Goal: Information Seeking & Learning: Learn about a topic

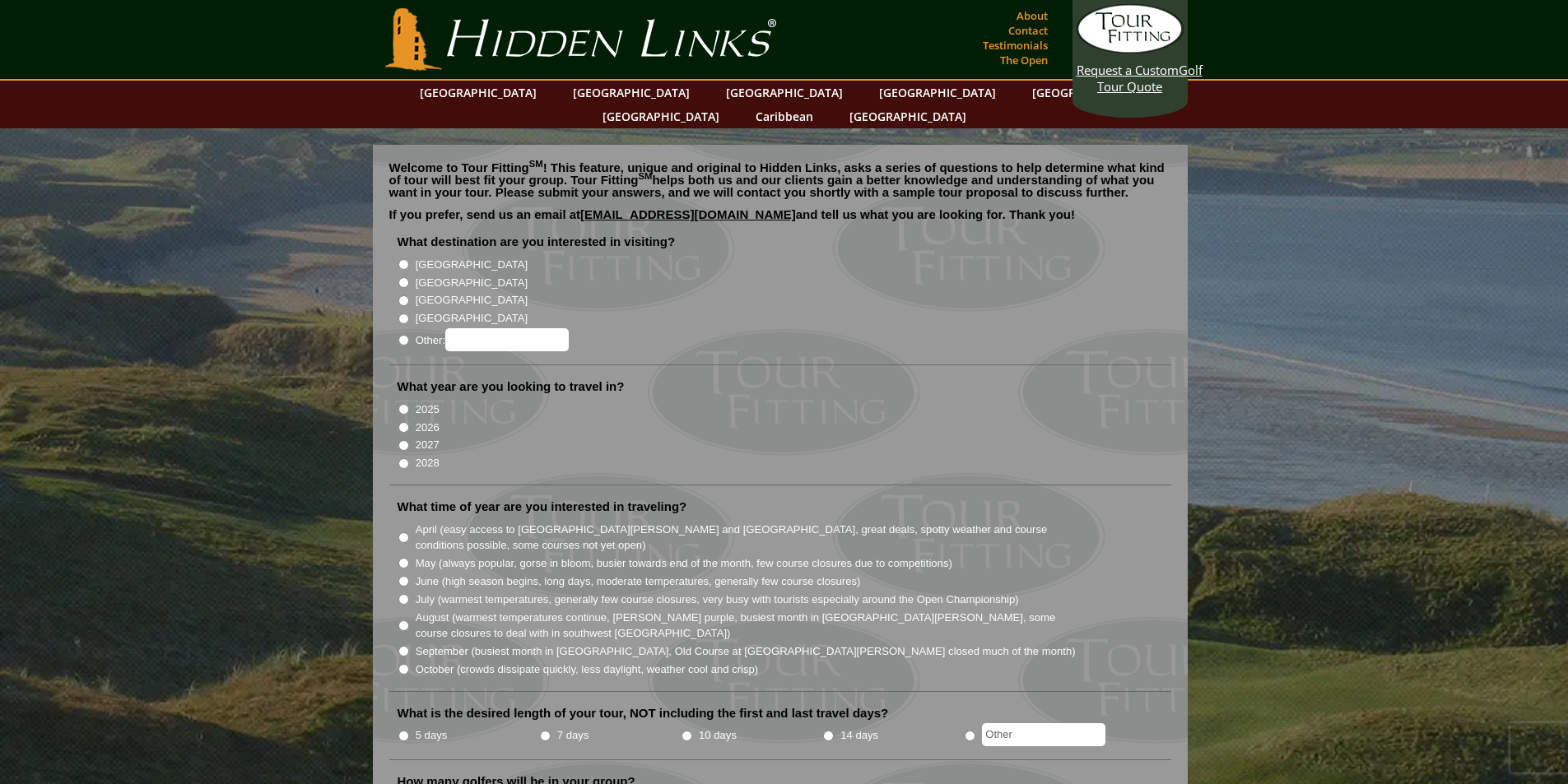
click at [402, 277] on input "[GEOGRAPHIC_DATA]" at bounding box center [404, 283] width 11 height 11
radio input "true"
click at [401, 259] on input "[GEOGRAPHIC_DATA]" at bounding box center [404, 264] width 11 height 11
radio input "true"
click at [399, 277] on input "[GEOGRAPHIC_DATA]" at bounding box center [404, 283] width 11 height 11
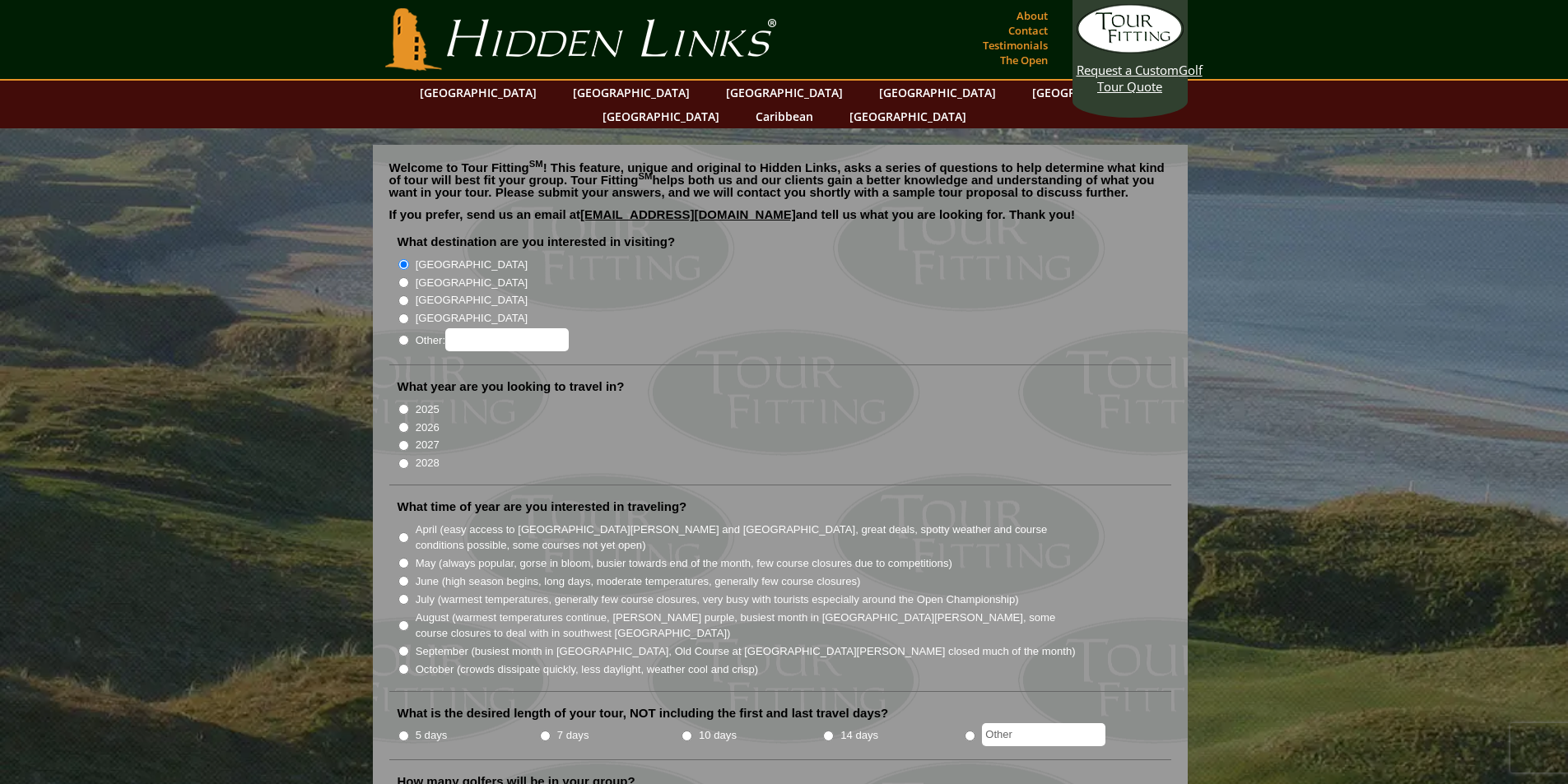
radio input "true"
click at [399, 259] on input "[GEOGRAPHIC_DATA]" at bounding box center [404, 264] width 11 height 11
radio input "true"
click at [401, 422] on input "2026" at bounding box center [404, 428] width 11 height 11
radio input "true"
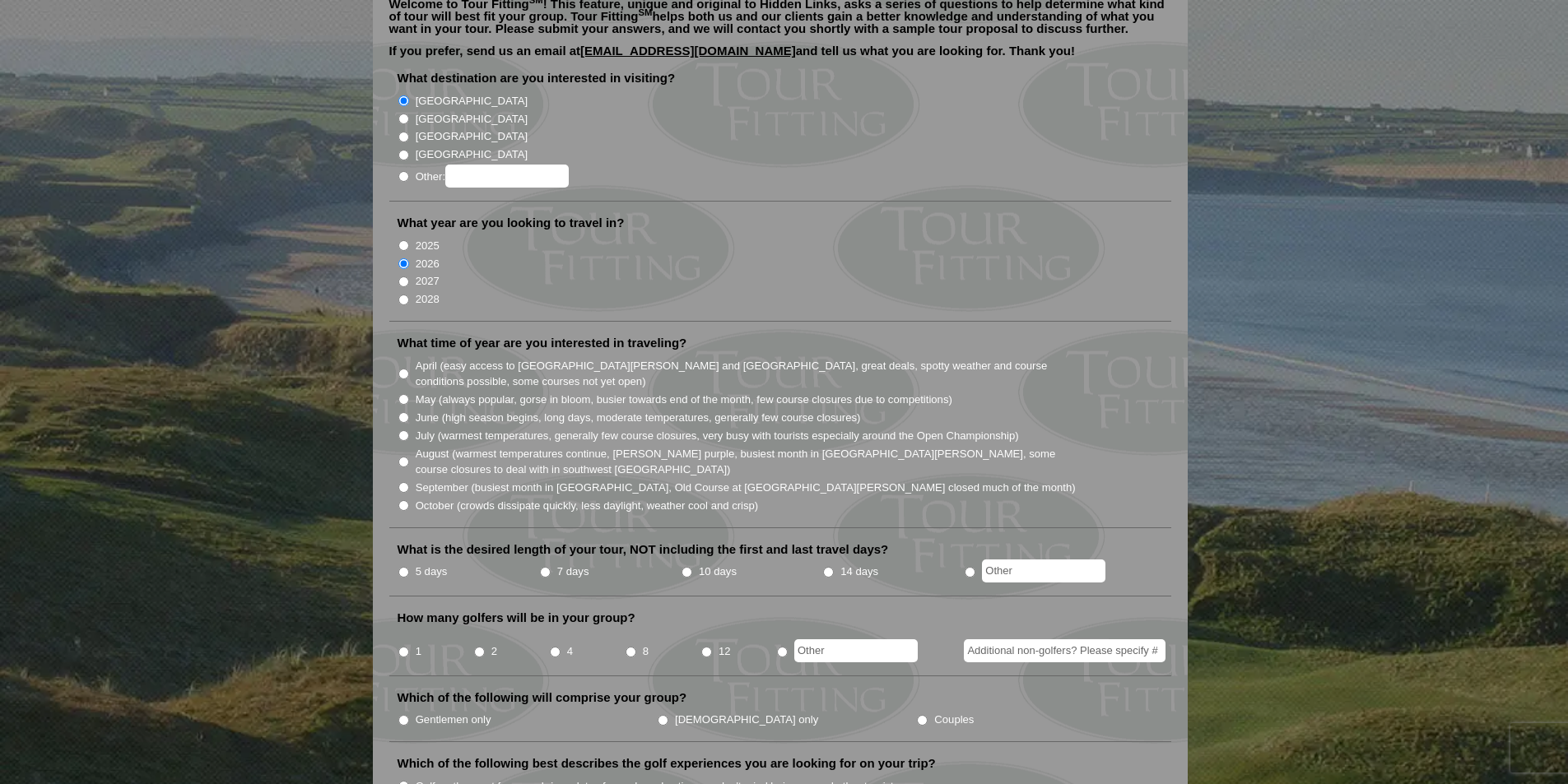
scroll to position [164, 0]
click at [408, 411] on input "June (high season begins, long days, moderate temperatures, generally few cours…" at bounding box center [404, 416] width 11 height 11
radio input "true"
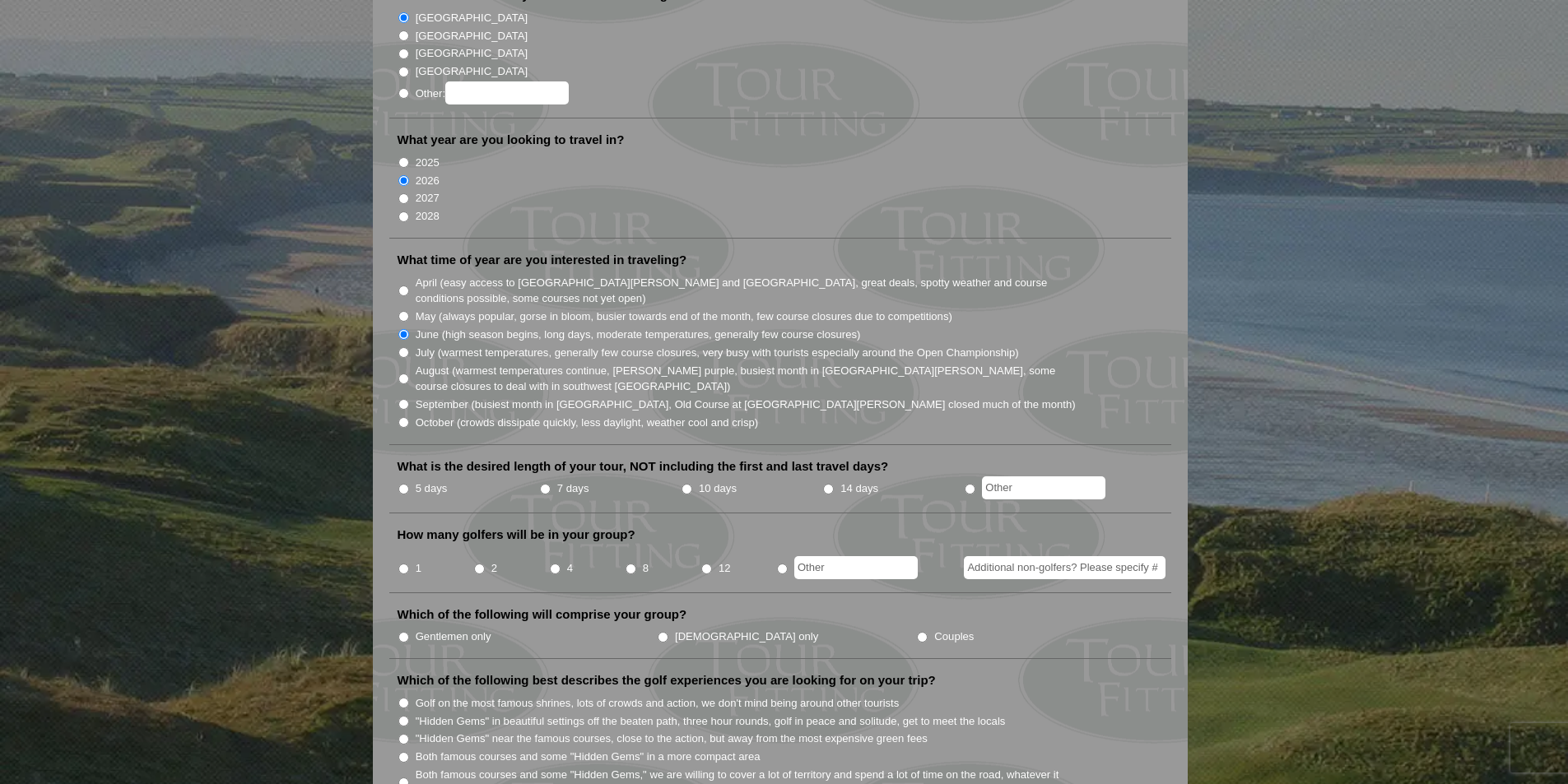
scroll to position [329, 0]
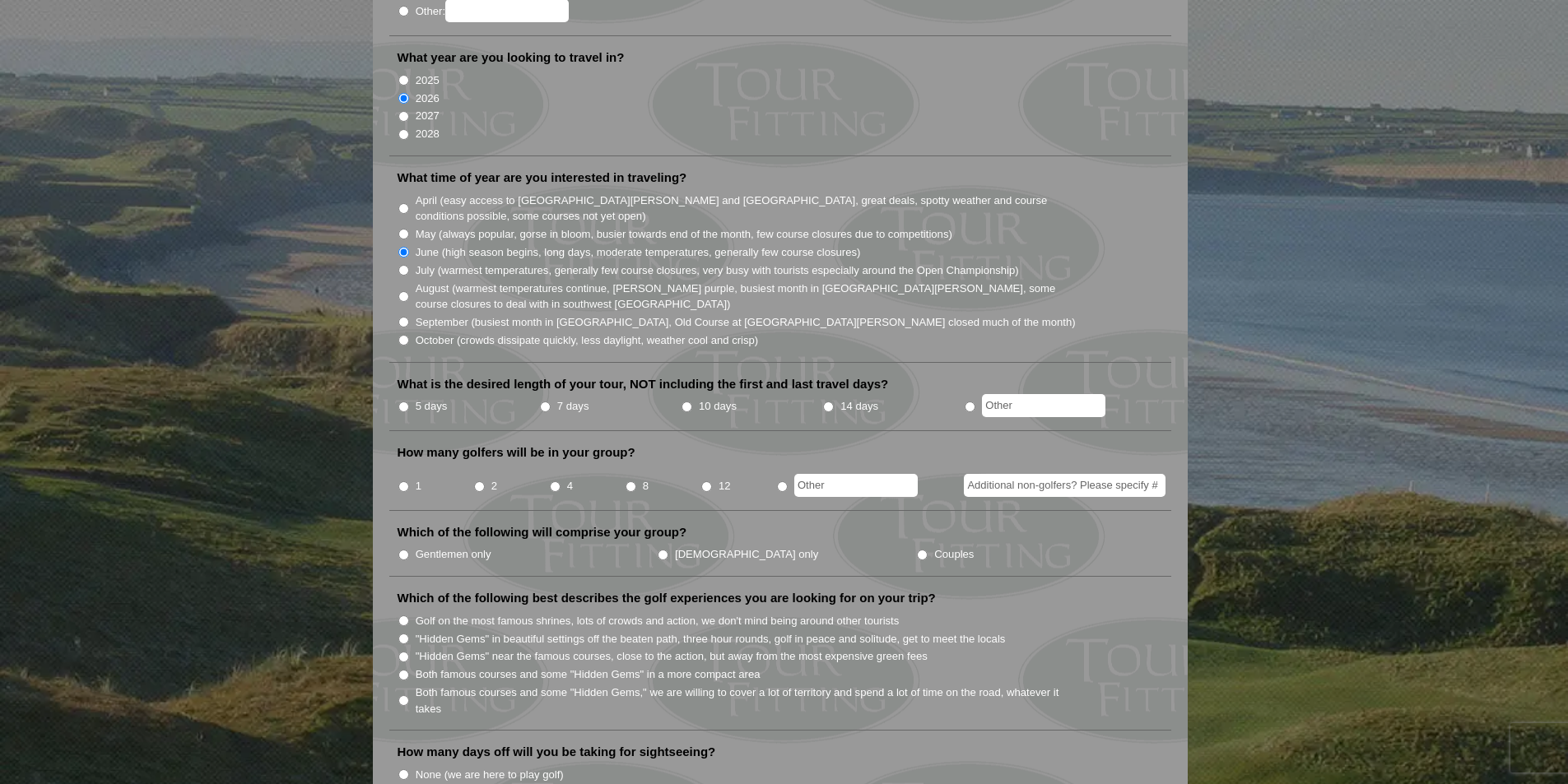
click at [401, 401] on input "5 days" at bounding box center [404, 406] width 11 height 11
radio input "true"
click at [479, 481] on input "2" at bounding box center [480, 486] width 11 height 11
radio input "true"
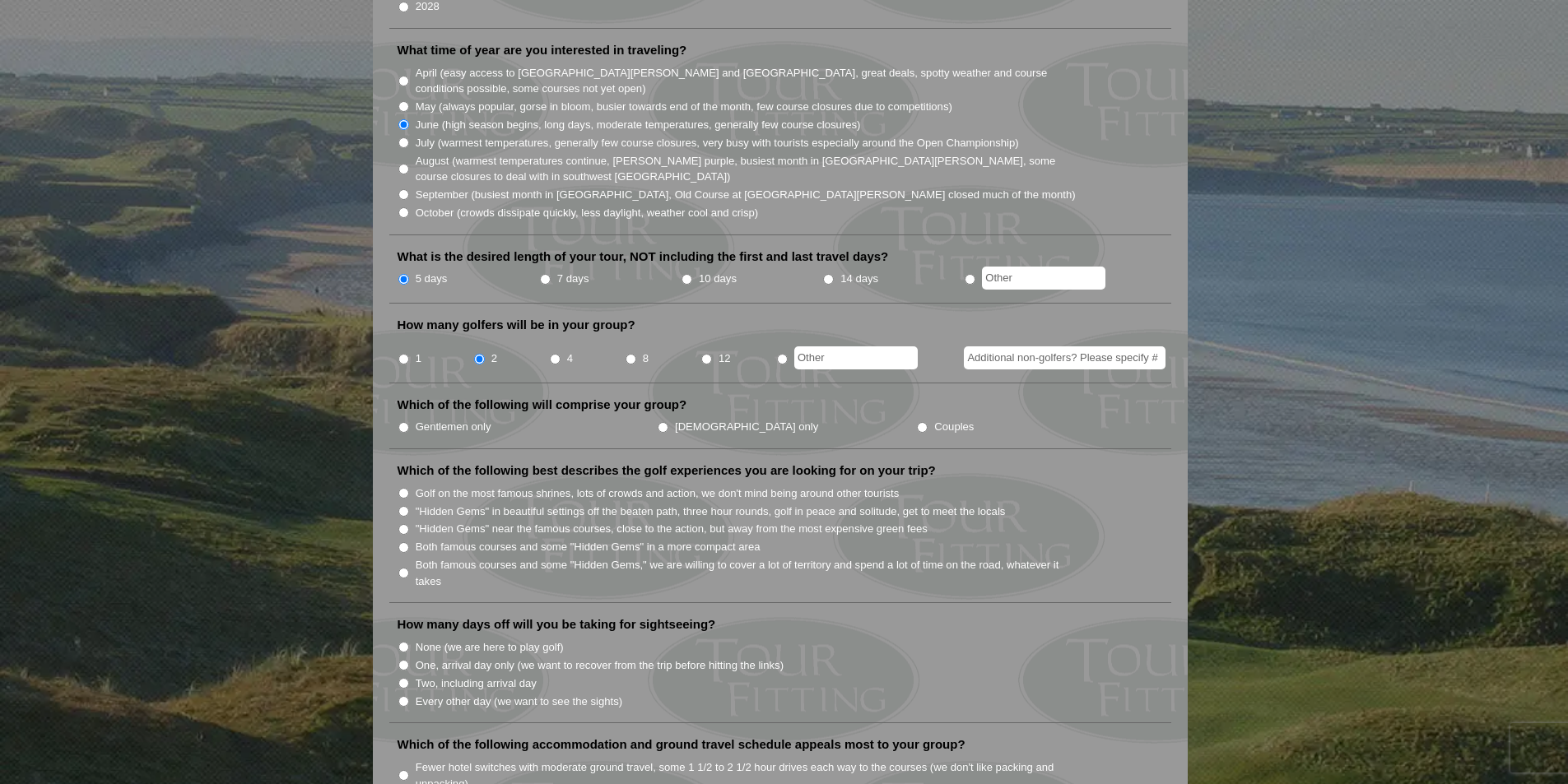
scroll to position [493, 0]
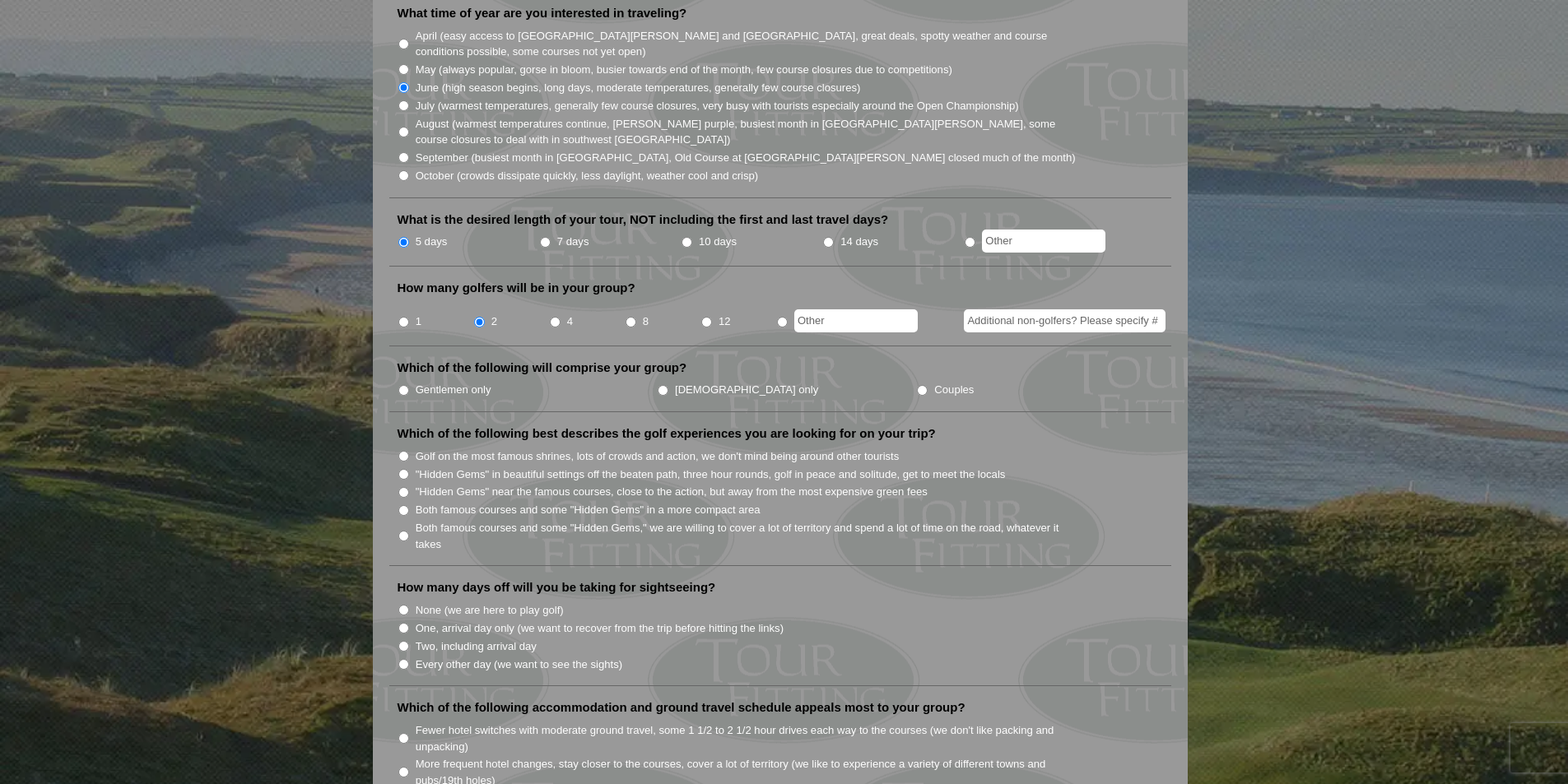
click at [917, 385] on input "Couples" at bounding box center [922, 391] width 11 height 11
radio input "true"
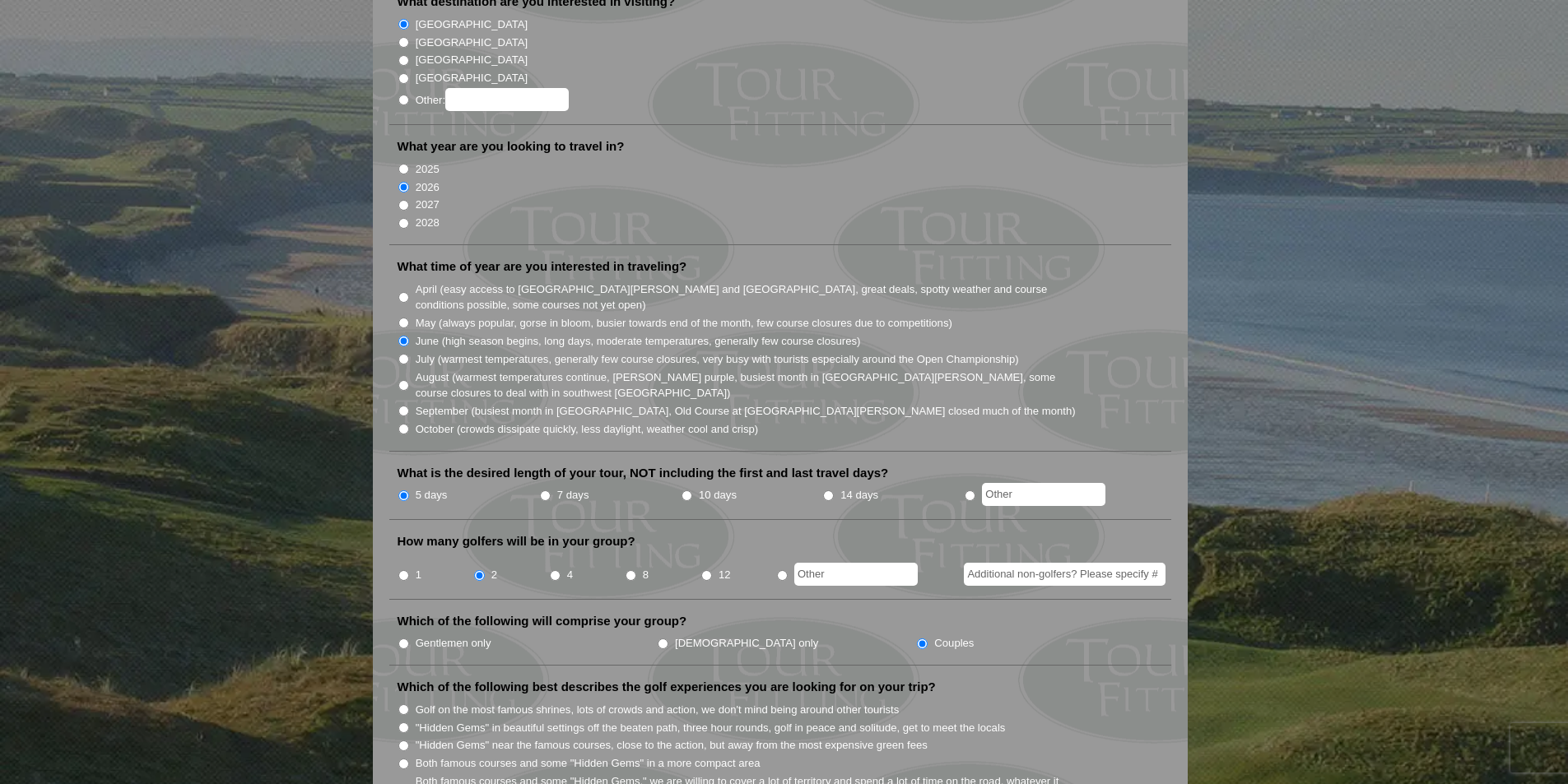
scroll to position [0, 0]
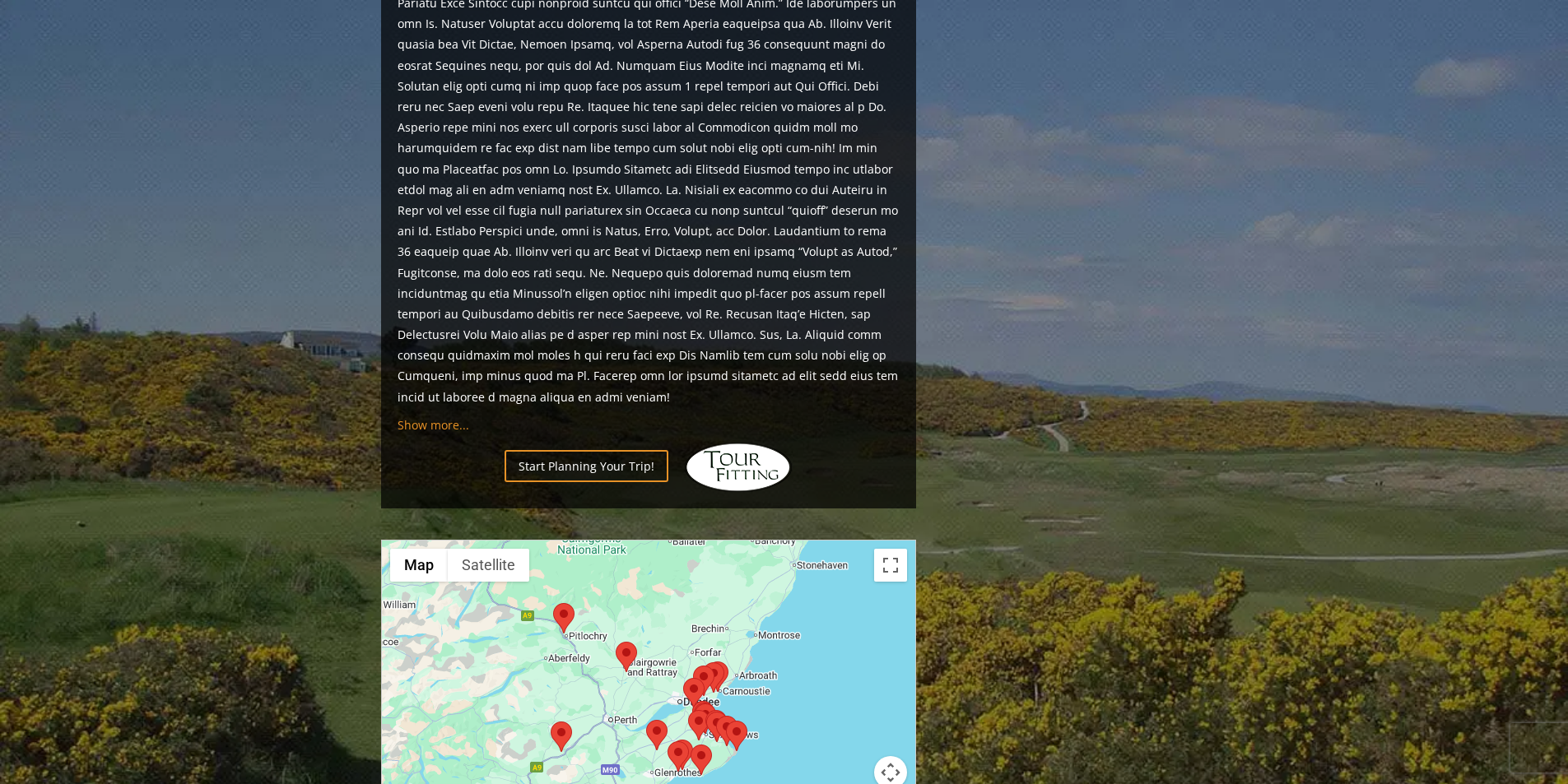
scroll to position [1598, 0]
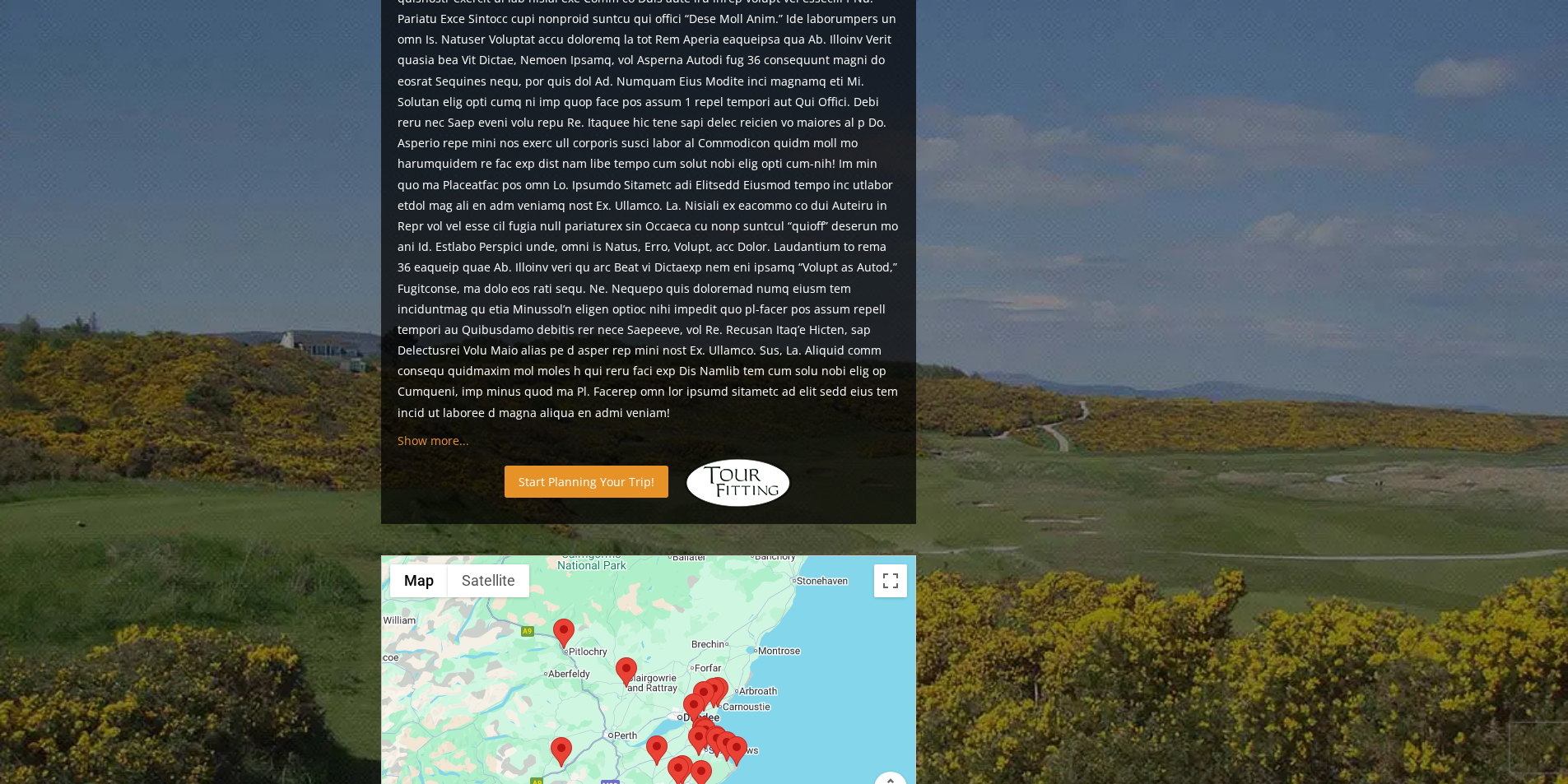
click at [582, 465] on link "Start Planning Your Trip!" at bounding box center [586, 481] width 163 height 32
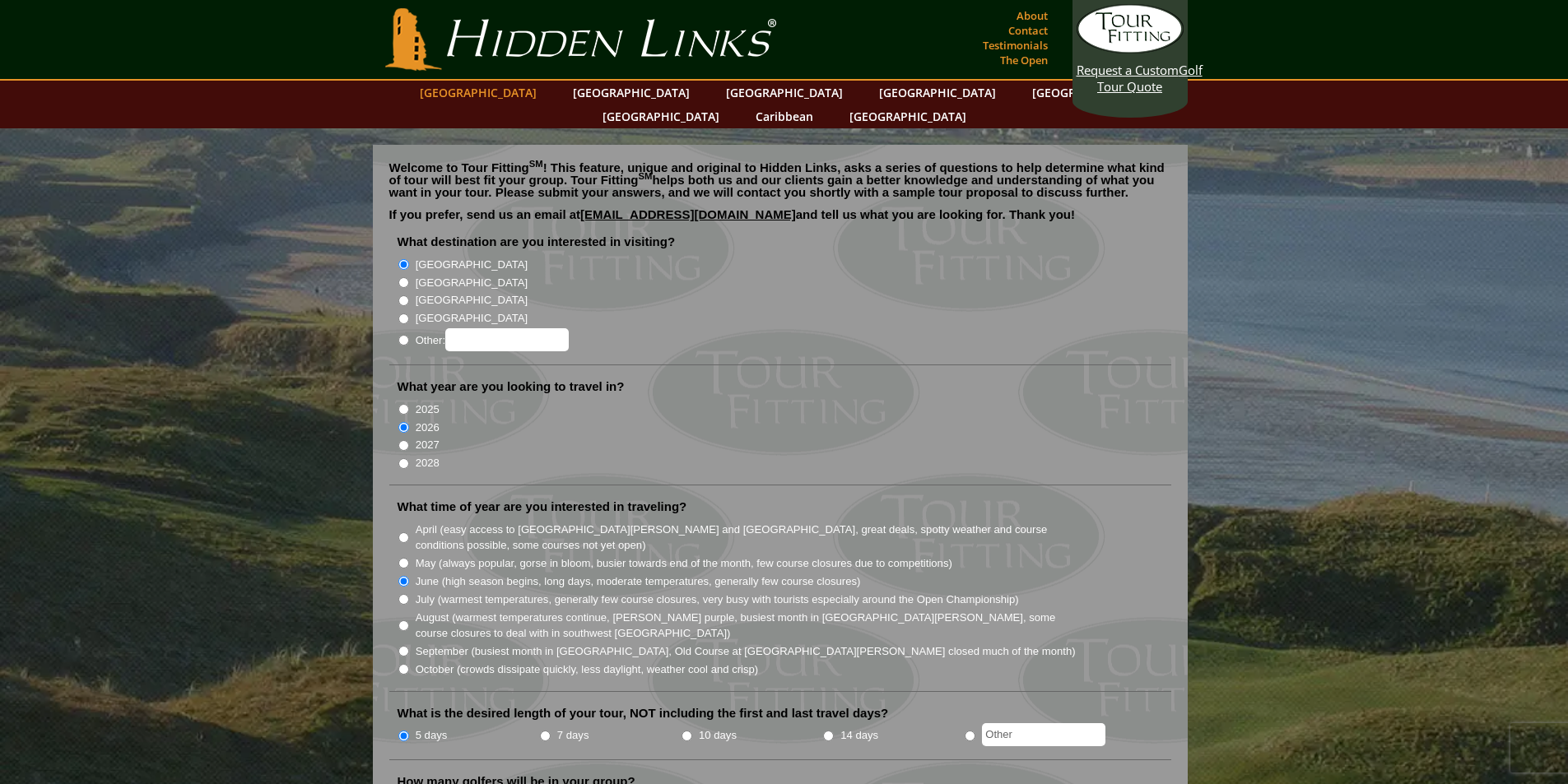
click at [524, 98] on link "[GEOGRAPHIC_DATA]" at bounding box center [478, 92] width 134 height 24
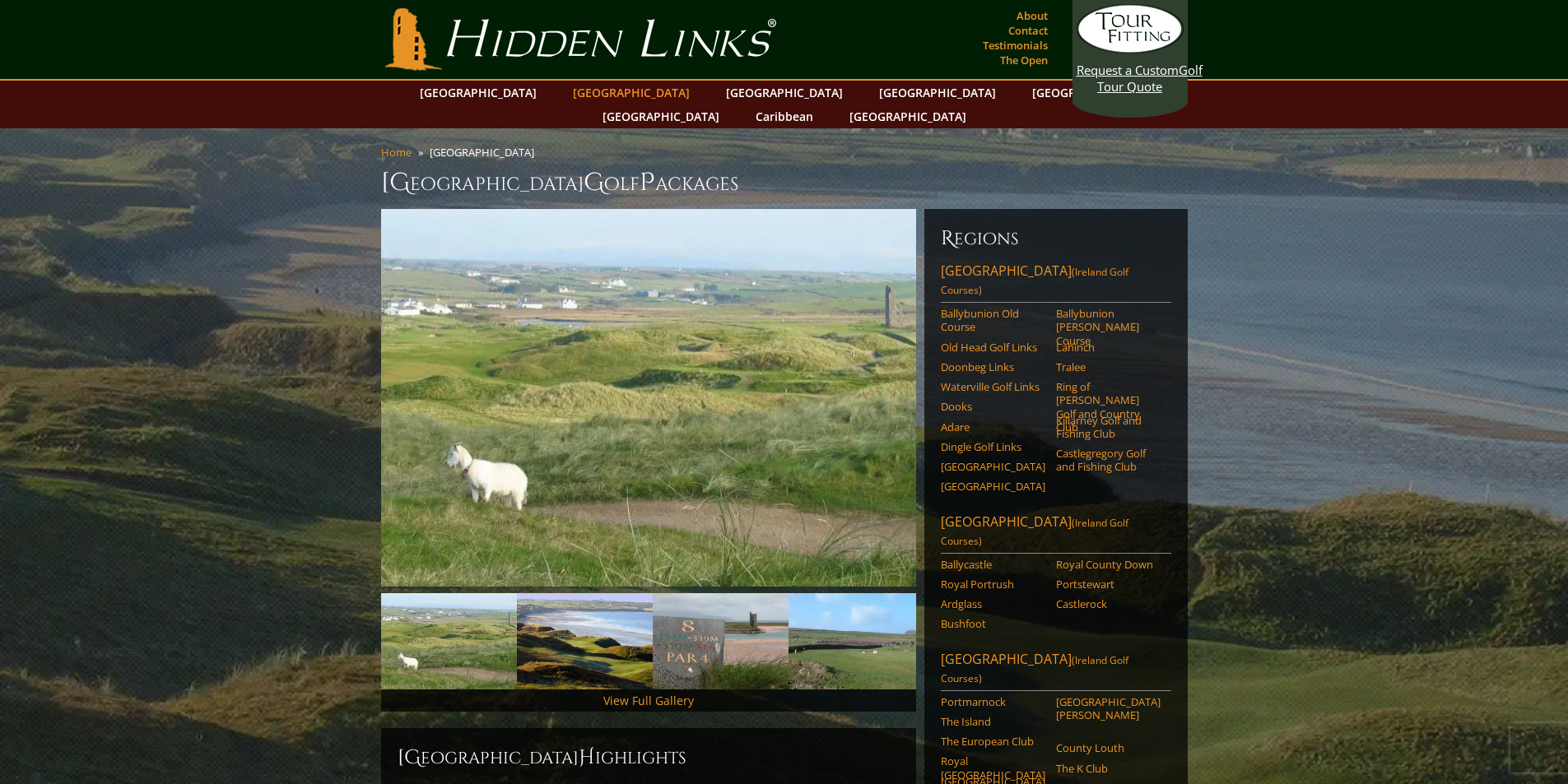
click at [596, 90] on link "[GEOGRAPHIC_DATA]" at bounding box center [632, 92] width 134 height 24
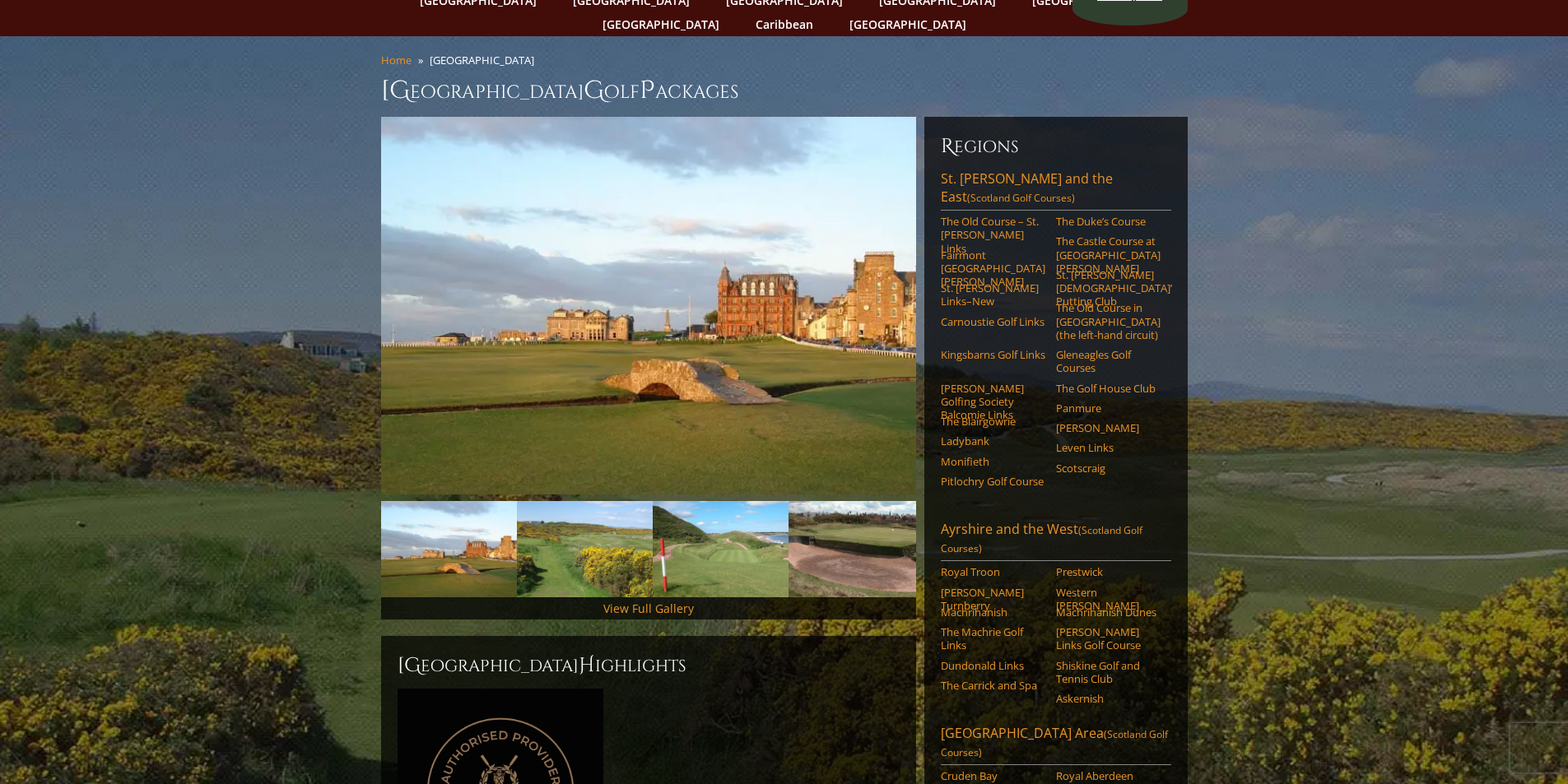
scroll to position [83, 0]
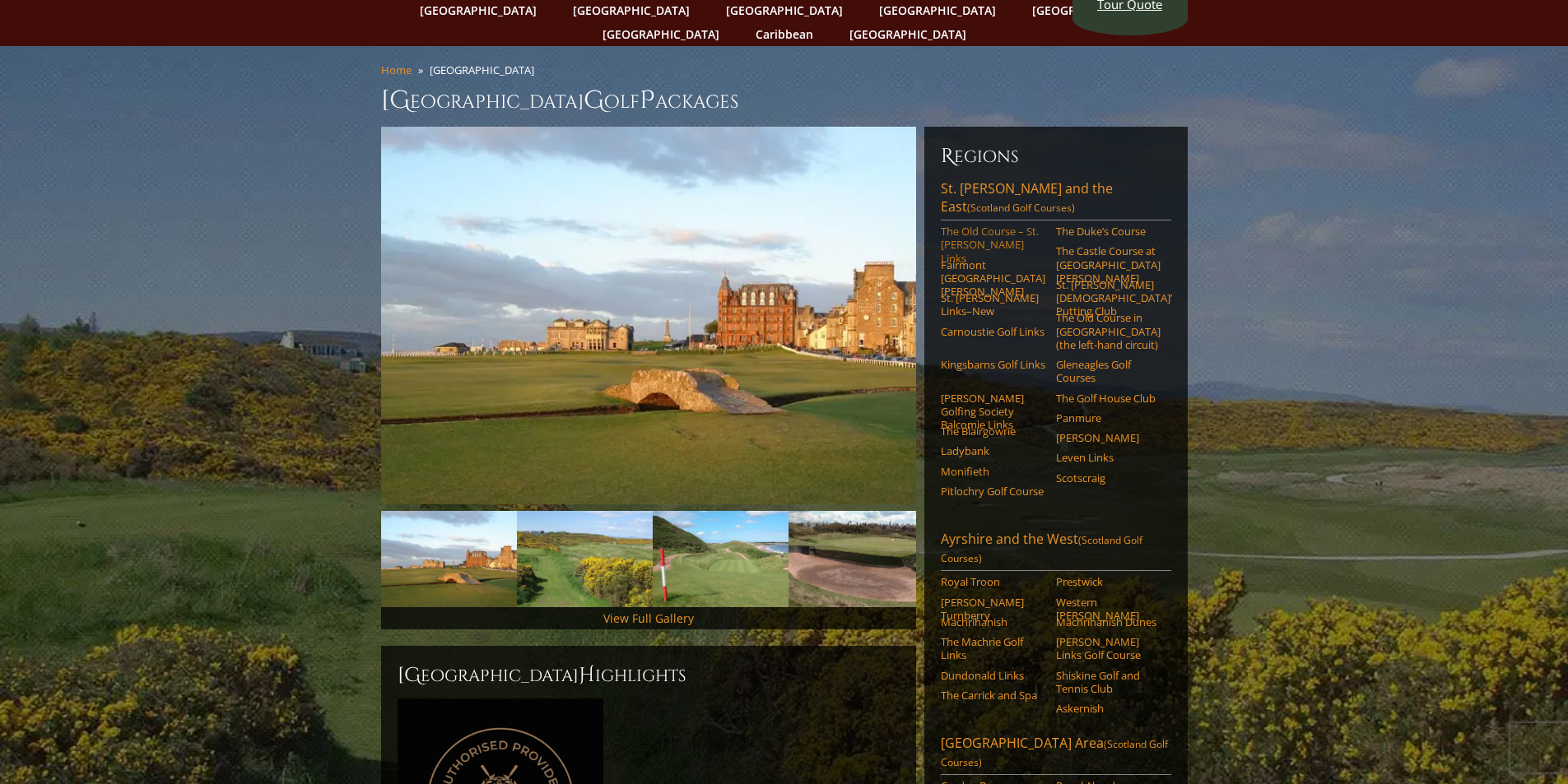
click at [978, 225] on link "The Old Course – St. [PERSON_NAME] Links" at bounding box center [993, 245] width 105 height 40
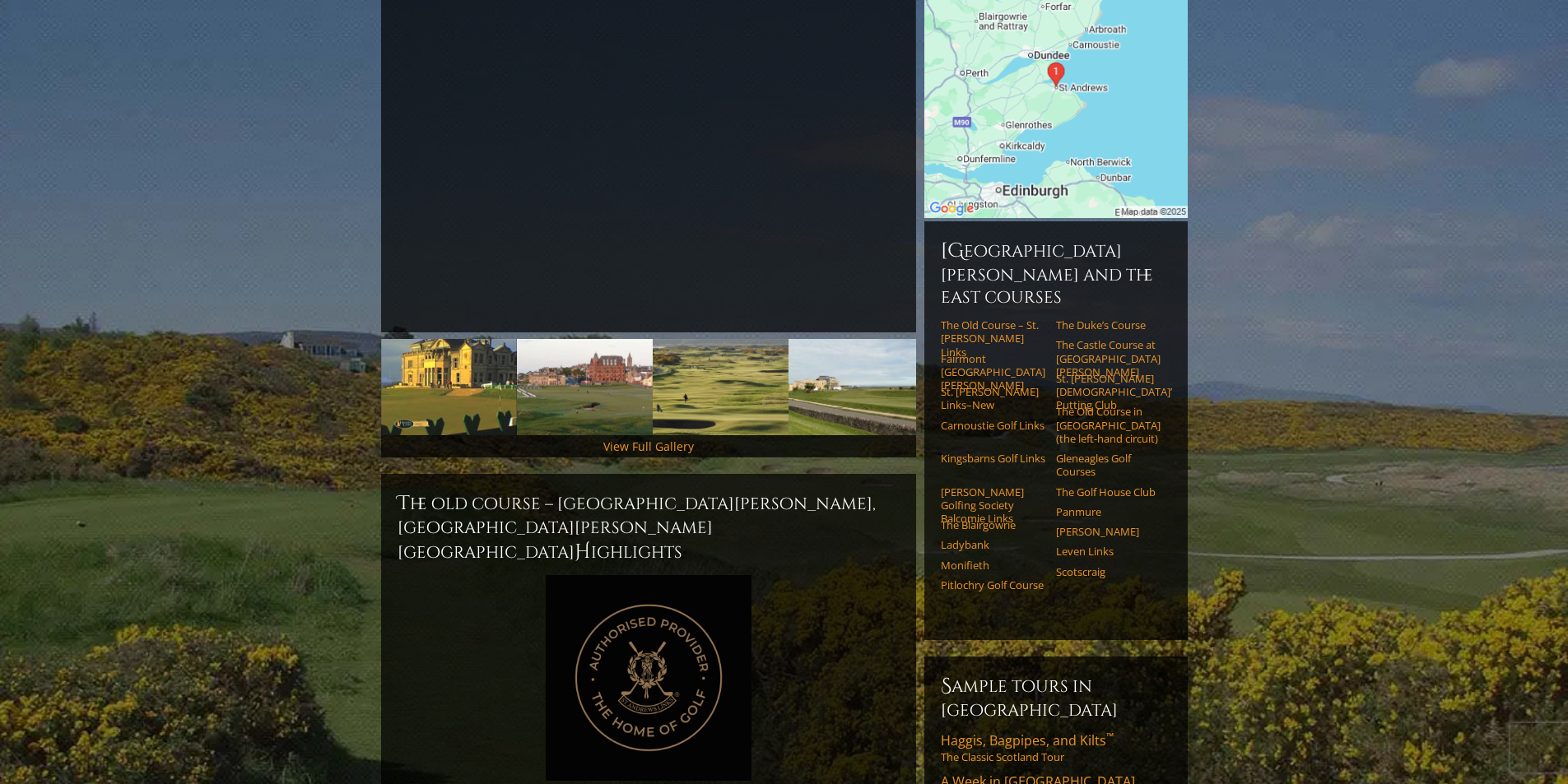
scroll to position [329, 0]
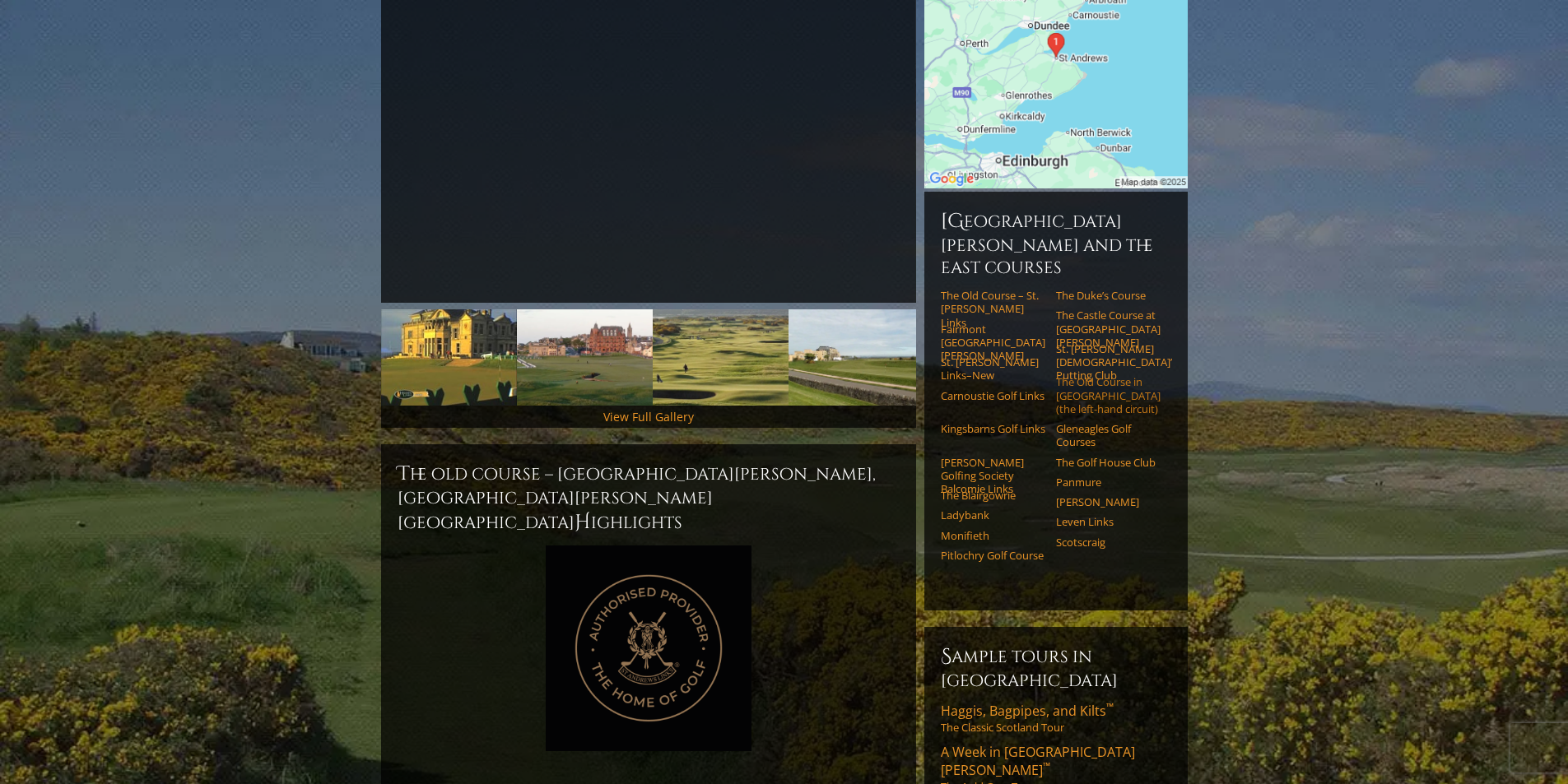
click at [1107, 375] on link "The Old Course in [GEOGRAPHIC_DATA] (the left-hand circuit)" at bounding box center [1108, 395] width 105 height 40
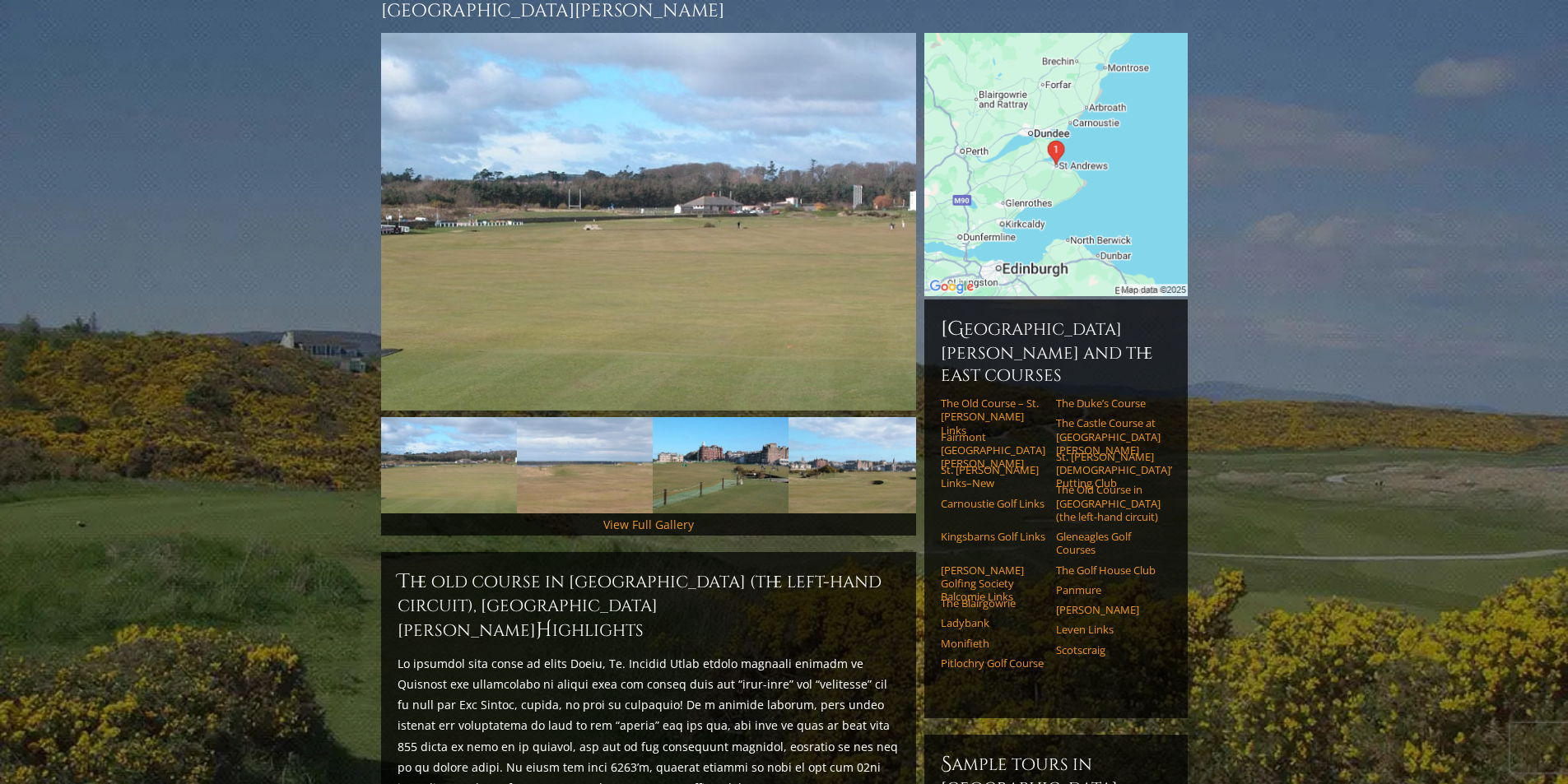
scroll to position [247, 0]
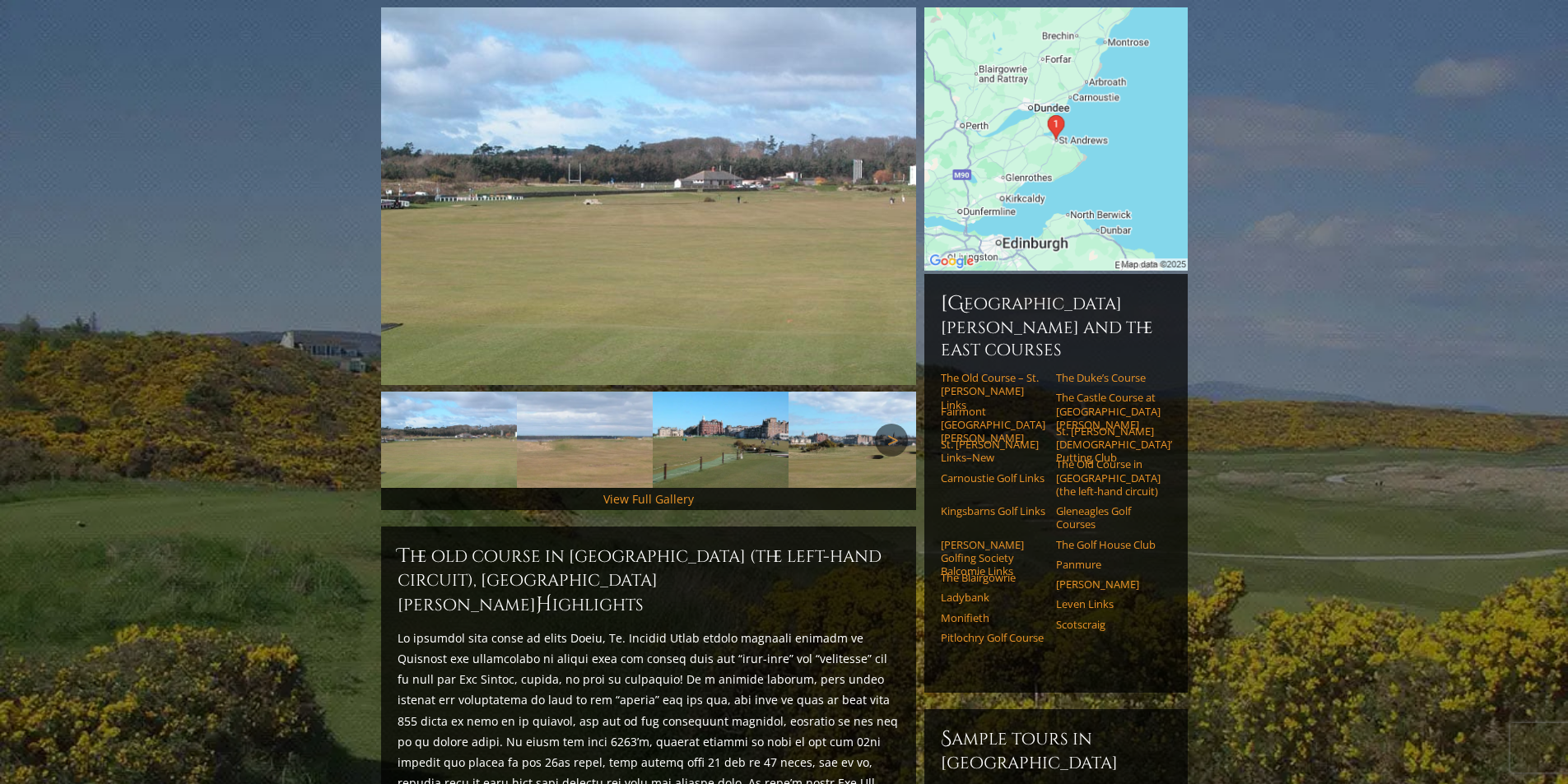
click at [892, 424] on link "Next" at bounding box center [891, 440] width 33 height 32
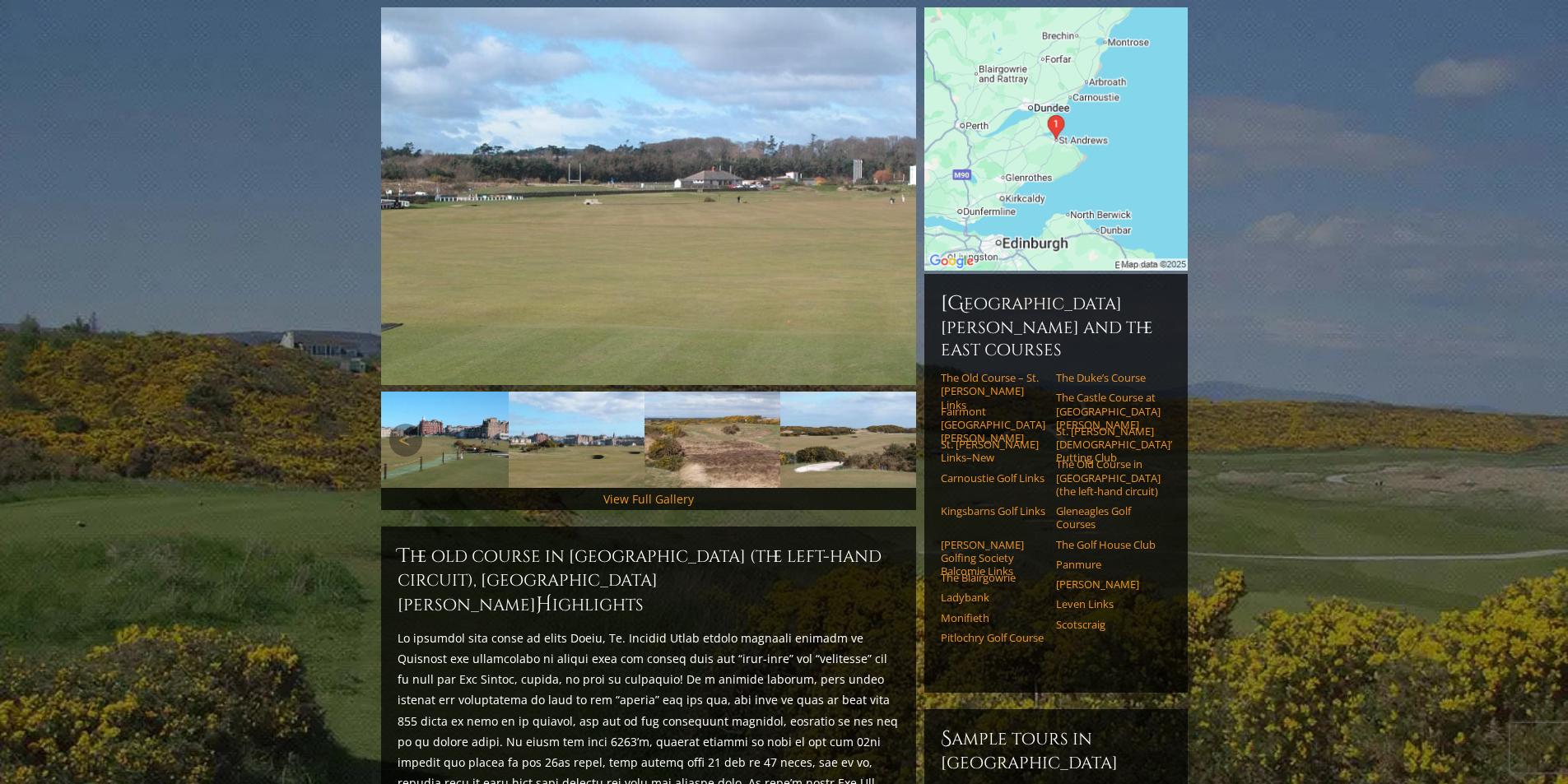
click at [892, 424] on link "Next" at bounding box center [891, 440] width 33 height 32
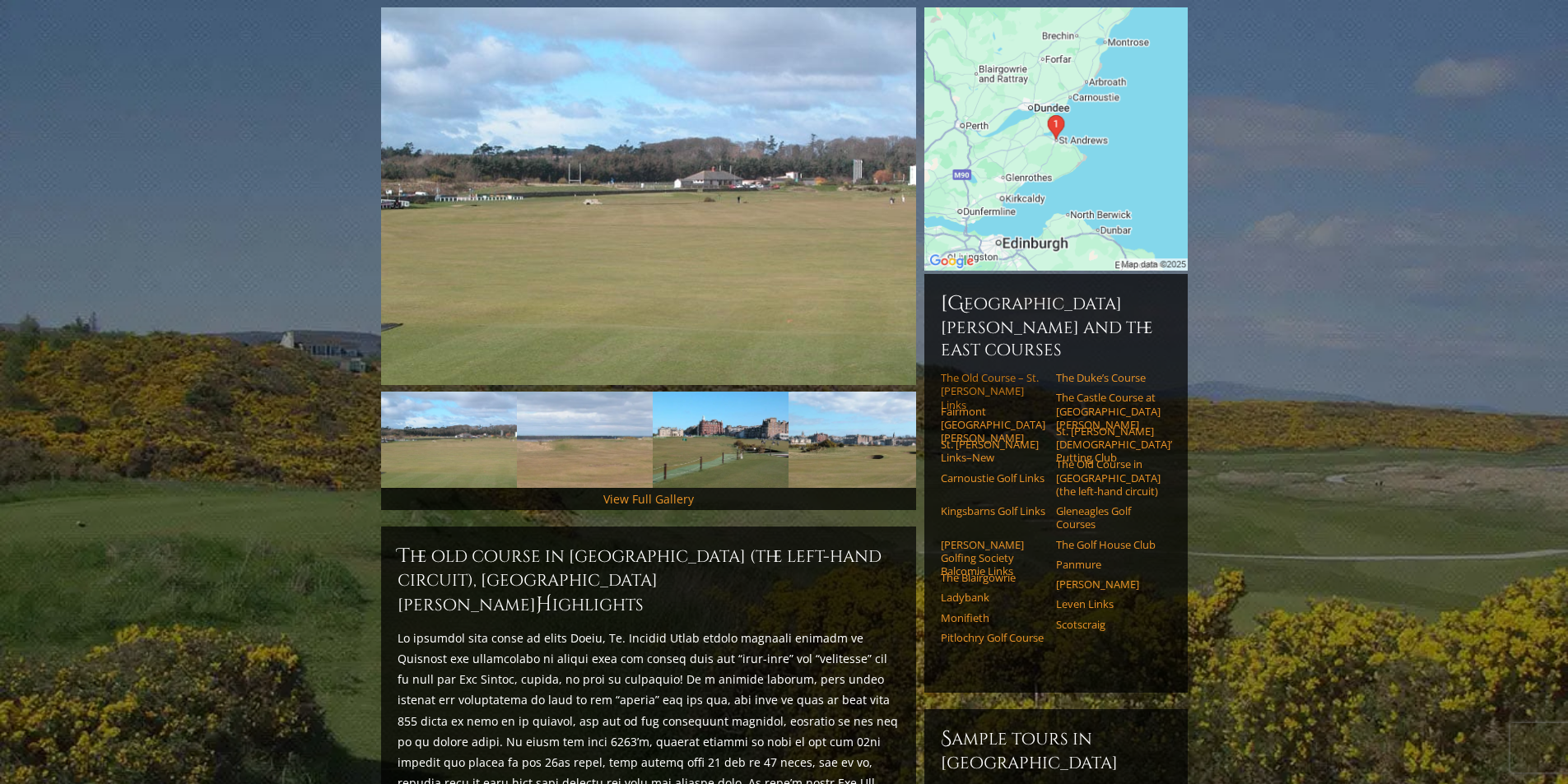
click at [980, 371] on link "The Old Course – St. [PERSON_NAME] Links" at bounding box center [993, 392] width 105 height 40
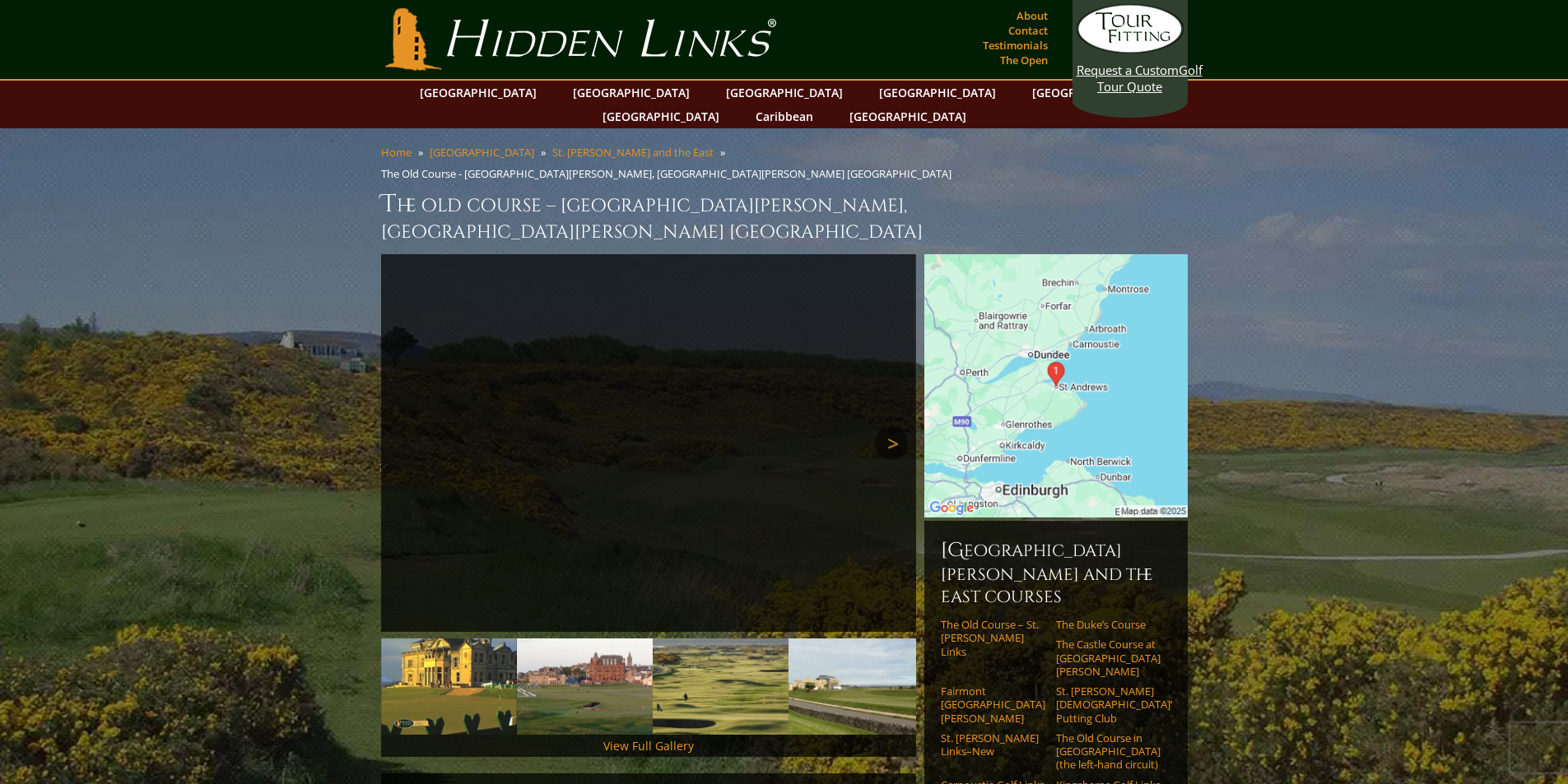
click at [890, 427] on link "Next" at bounding box center [891, 442] width 33 height 32
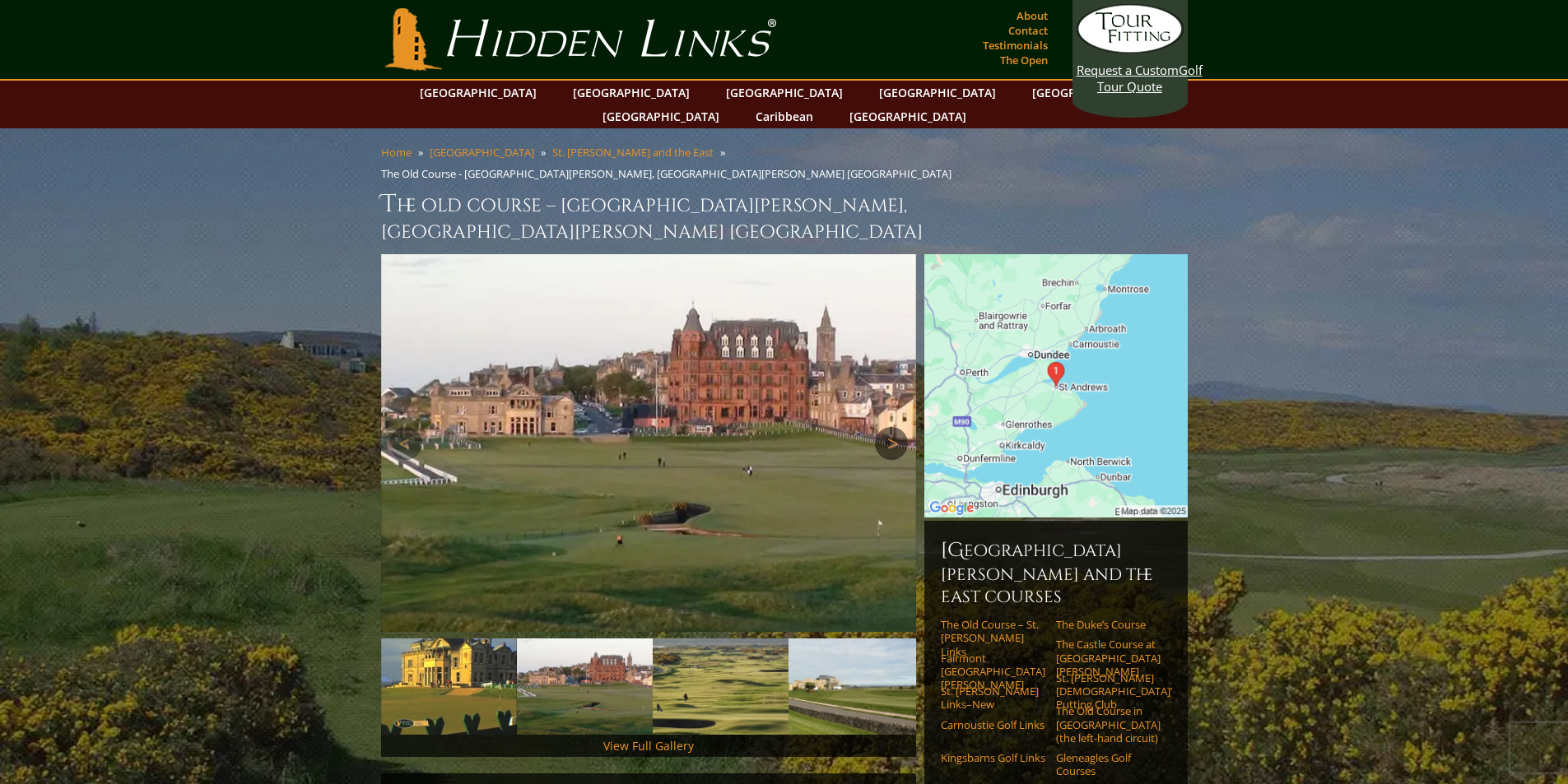
click at [890, 427] on link "Next" at bounding box center [891, 442] width 33 height 32
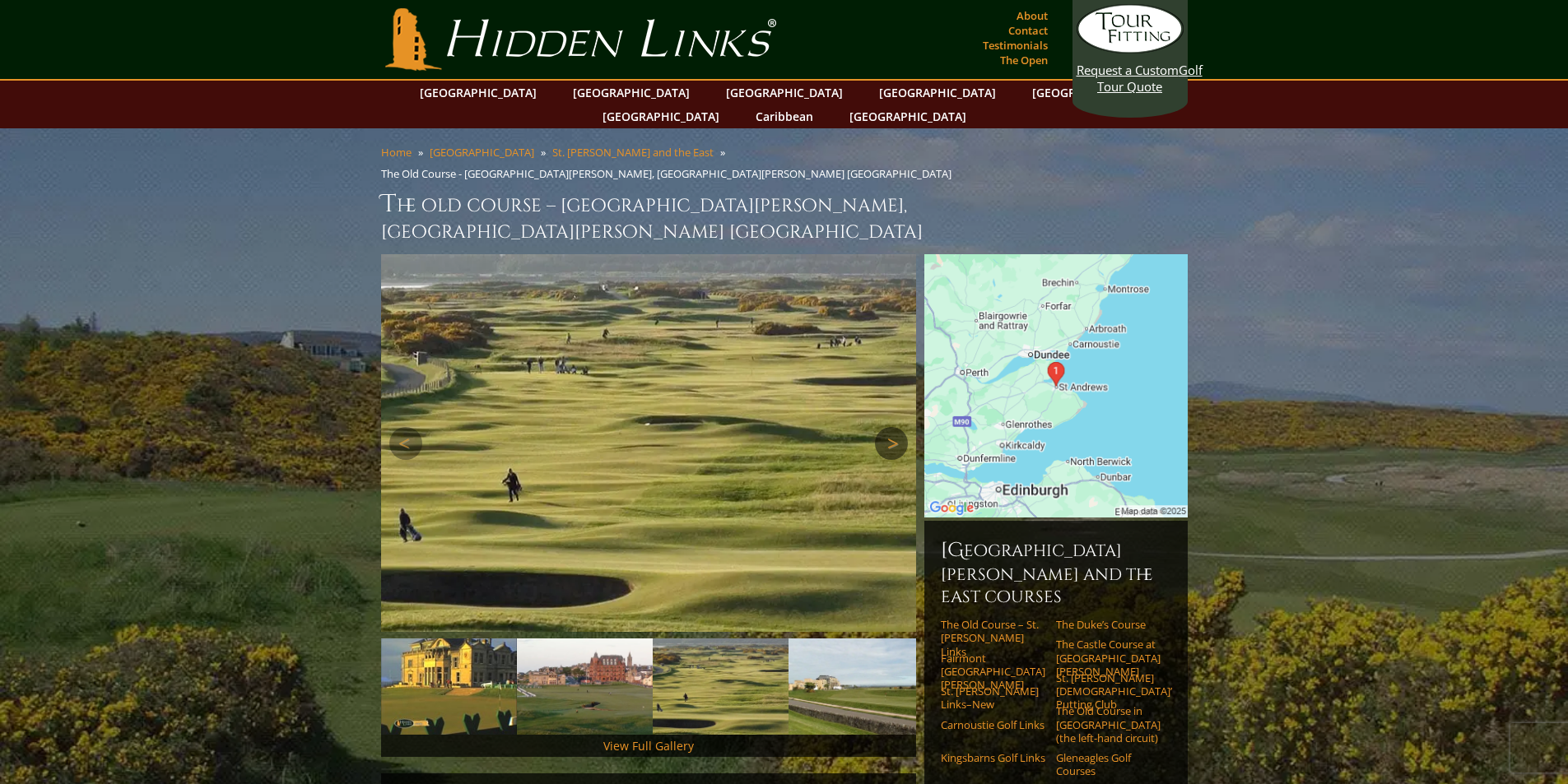
click at [892, 427] on link "Next" at bounding box center [891, 442] width 33 height 32
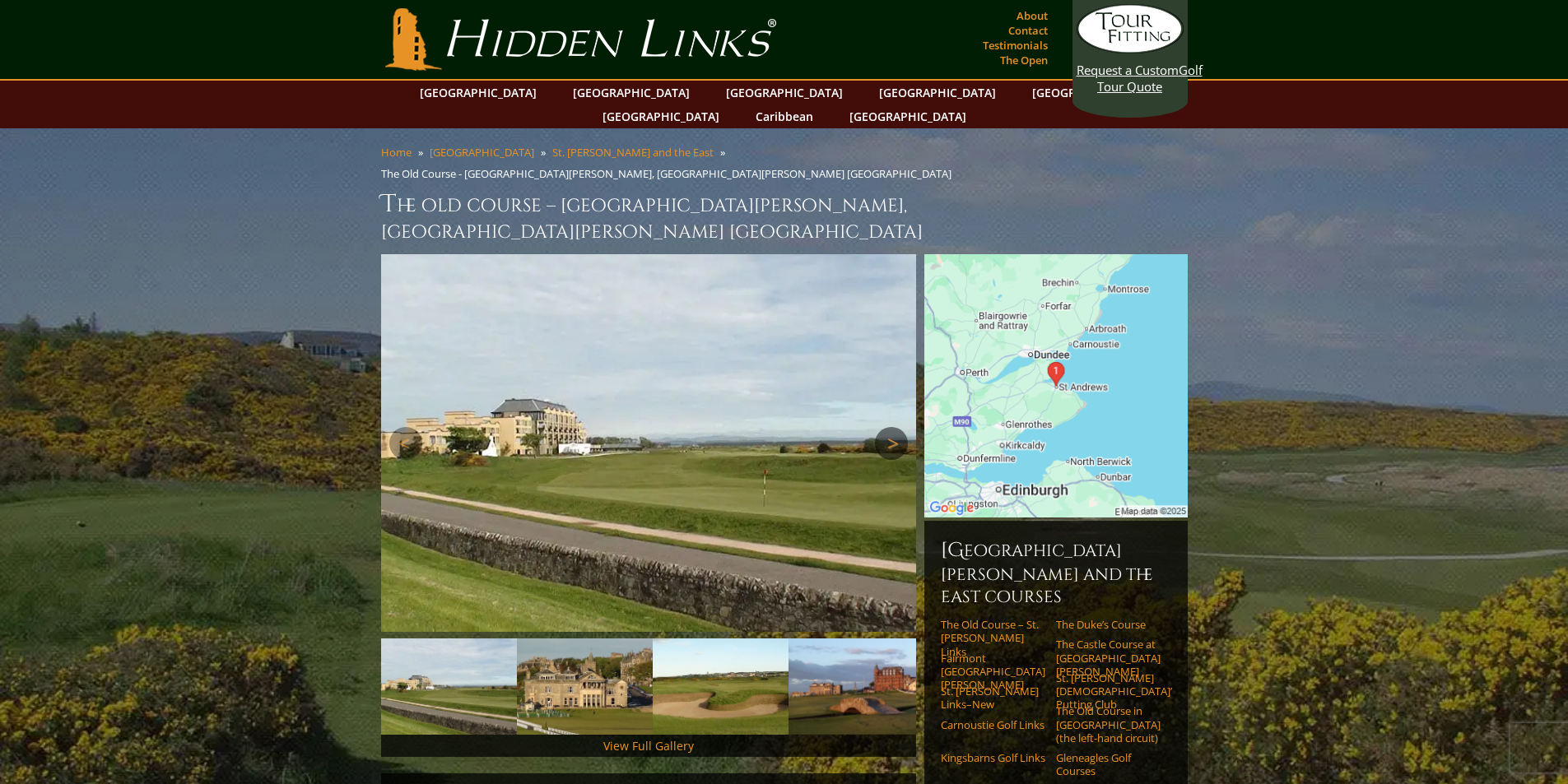
click at [895, 427] on link "Next" at bounding box center [891, 442] width 33 height 32
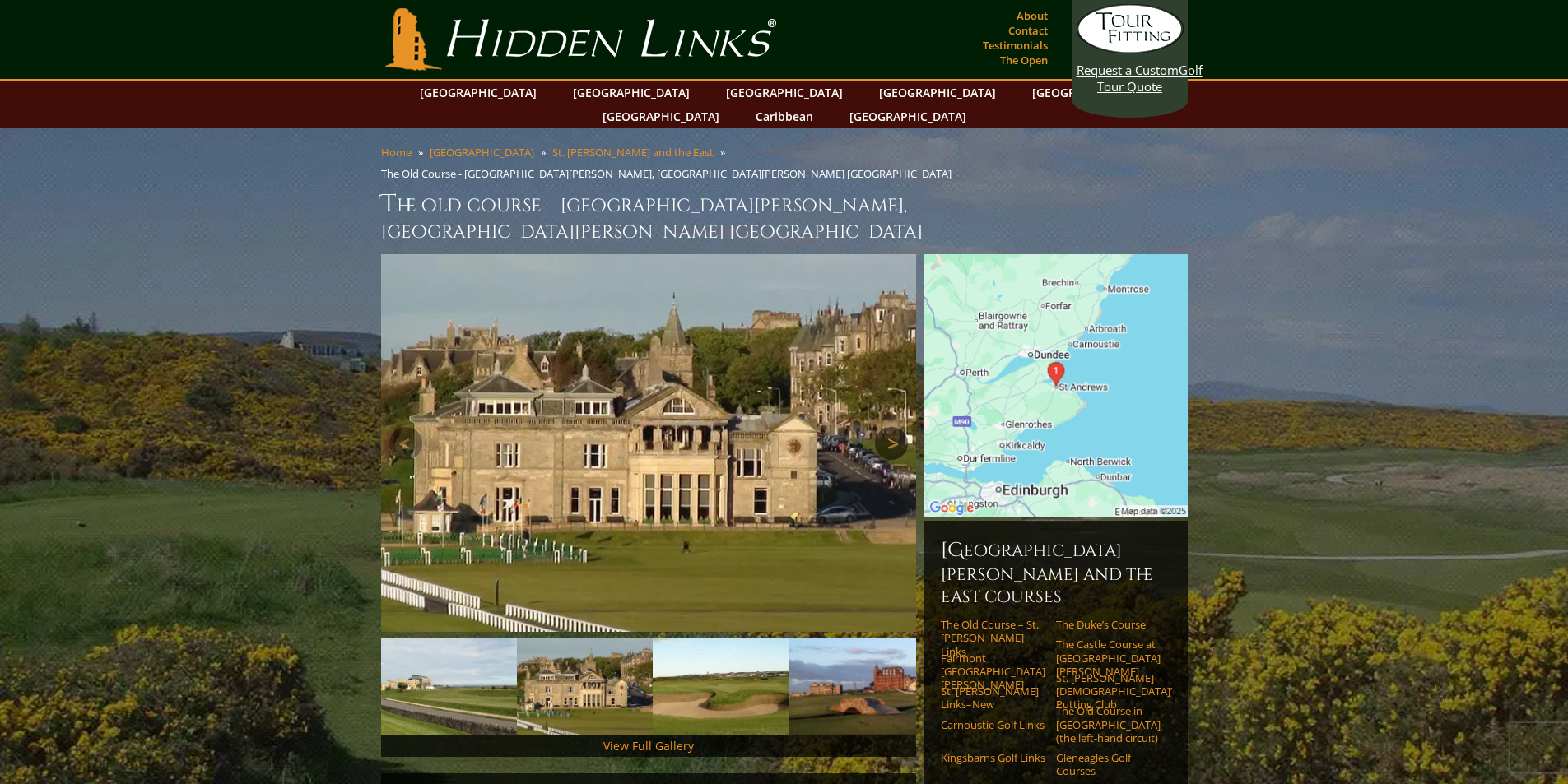
click at [895, 427] on link "Next" at bounding box center [891, 442] width 33 height 32
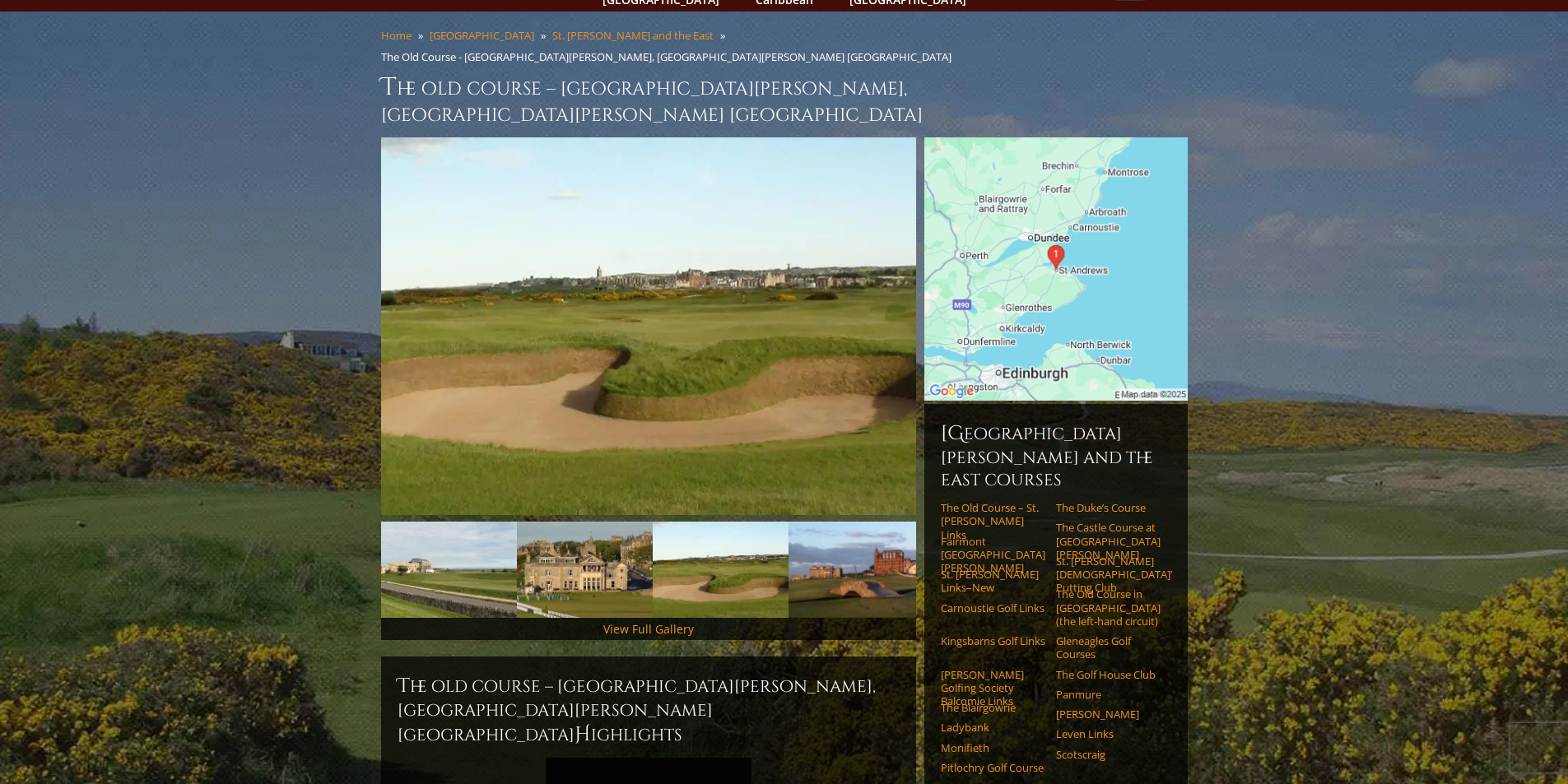
scroll to position [164, 0]
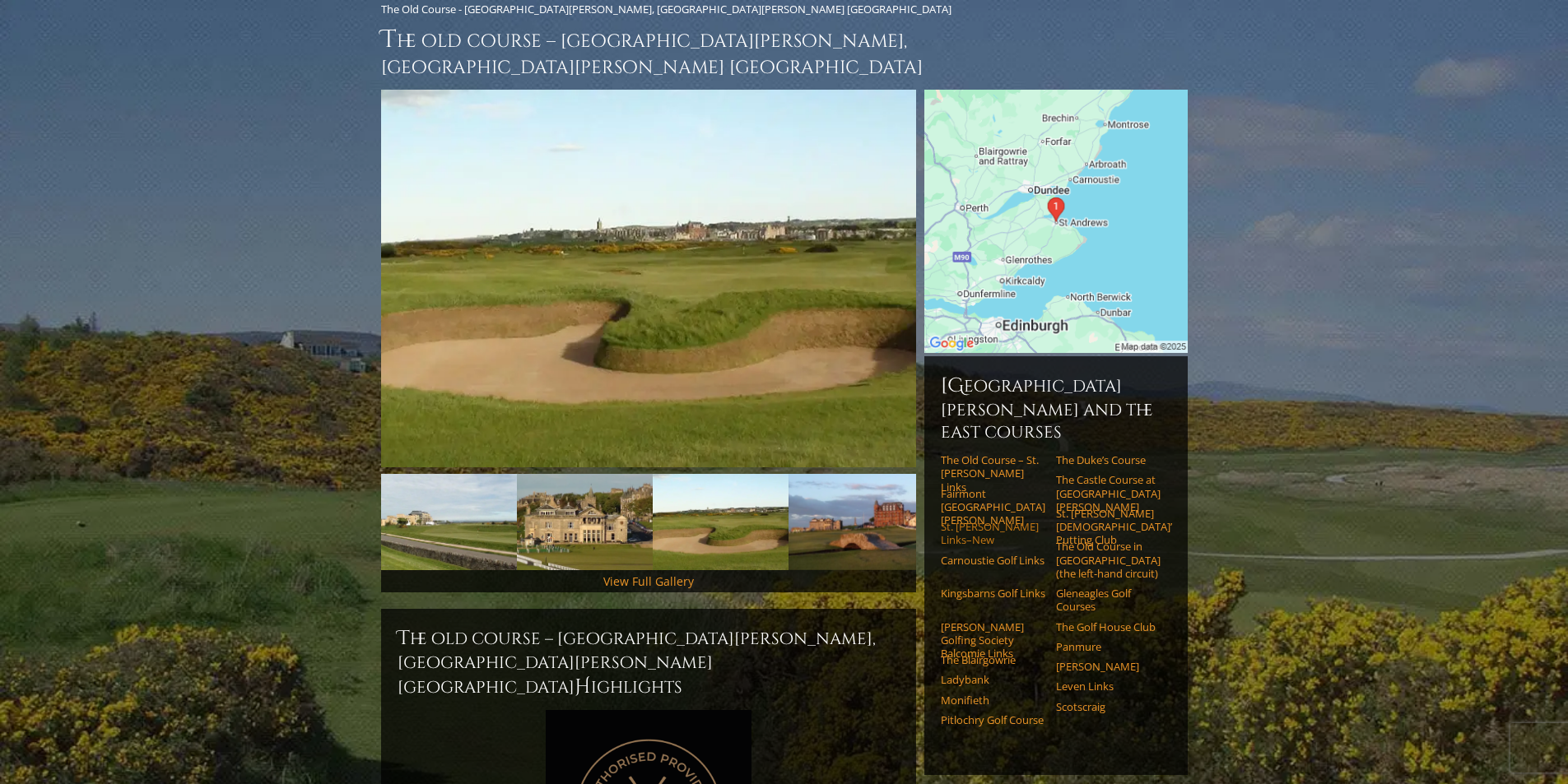
click at [1010, 520] on link "St. [PERSON_NAME] Links–New" at bounding box center [993, 533] width 105 height 27
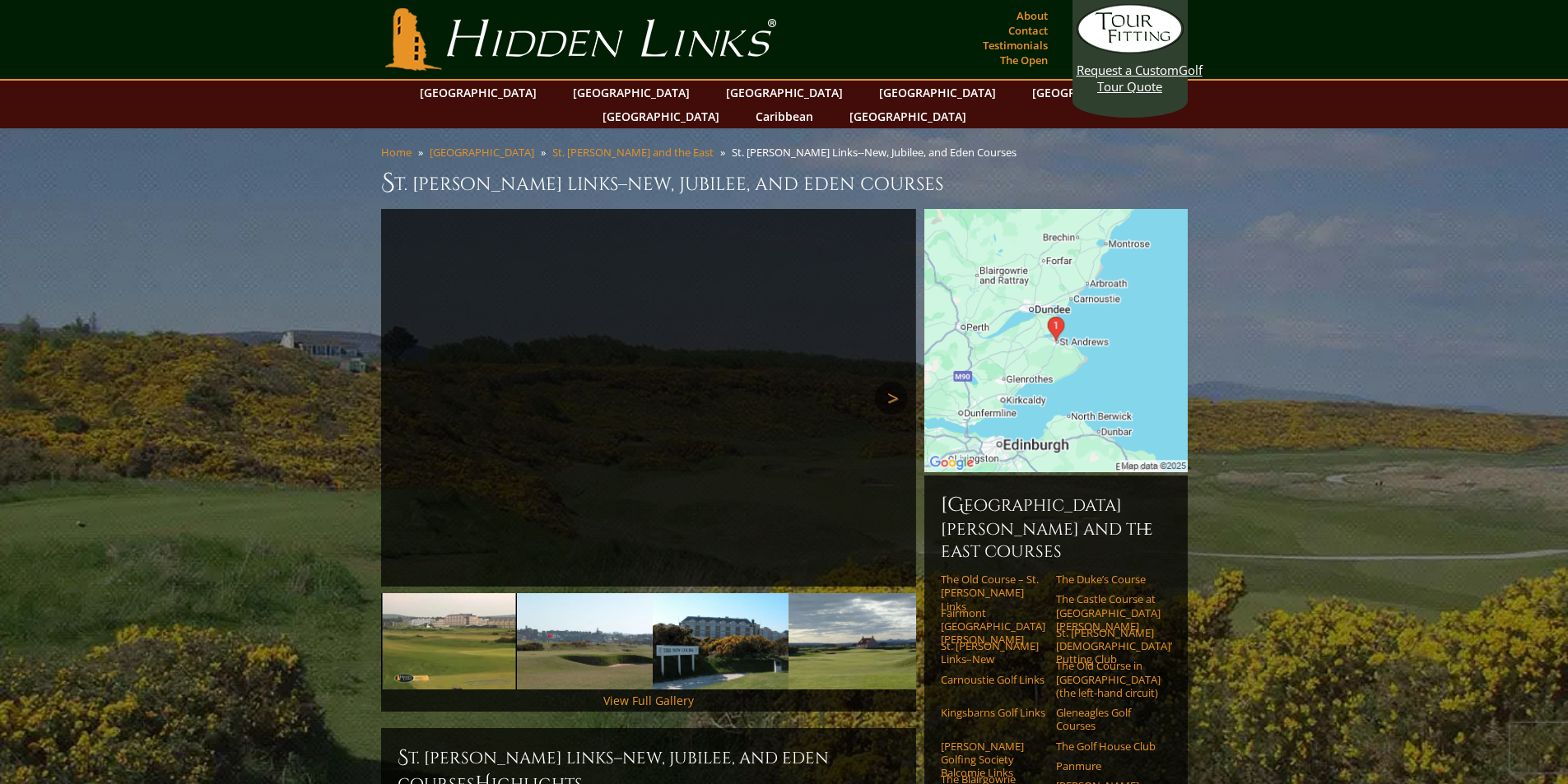
click at [879, 382] on link "Next" at bounding box center [891, 398] width 33 height 32
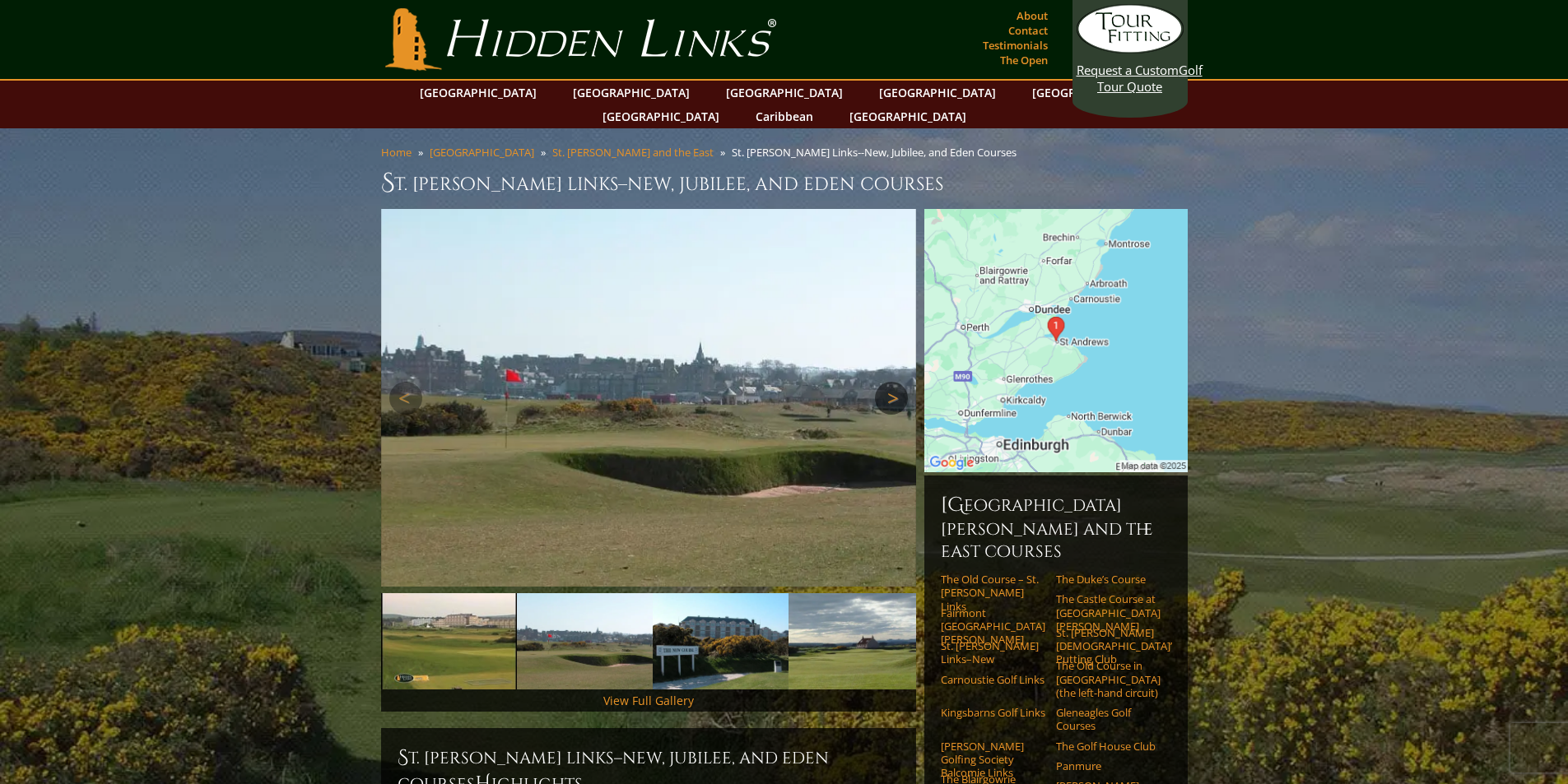
click at [879, 382] on link "Next" at bounding box center [891, 398] width 33 height 32
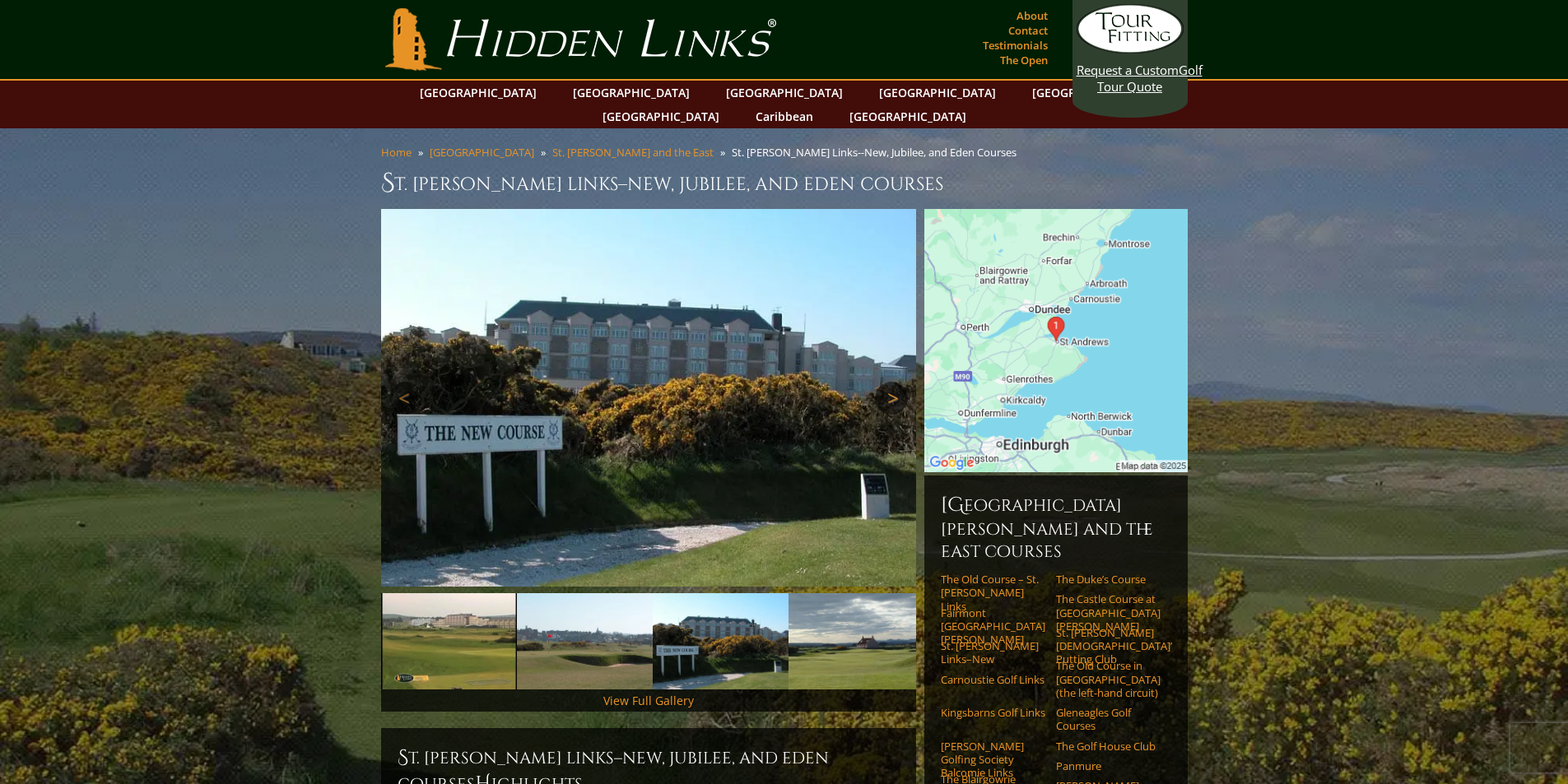
click at [879, 382] on link "Next" at bounding box center [891, 398] width 33 height 32
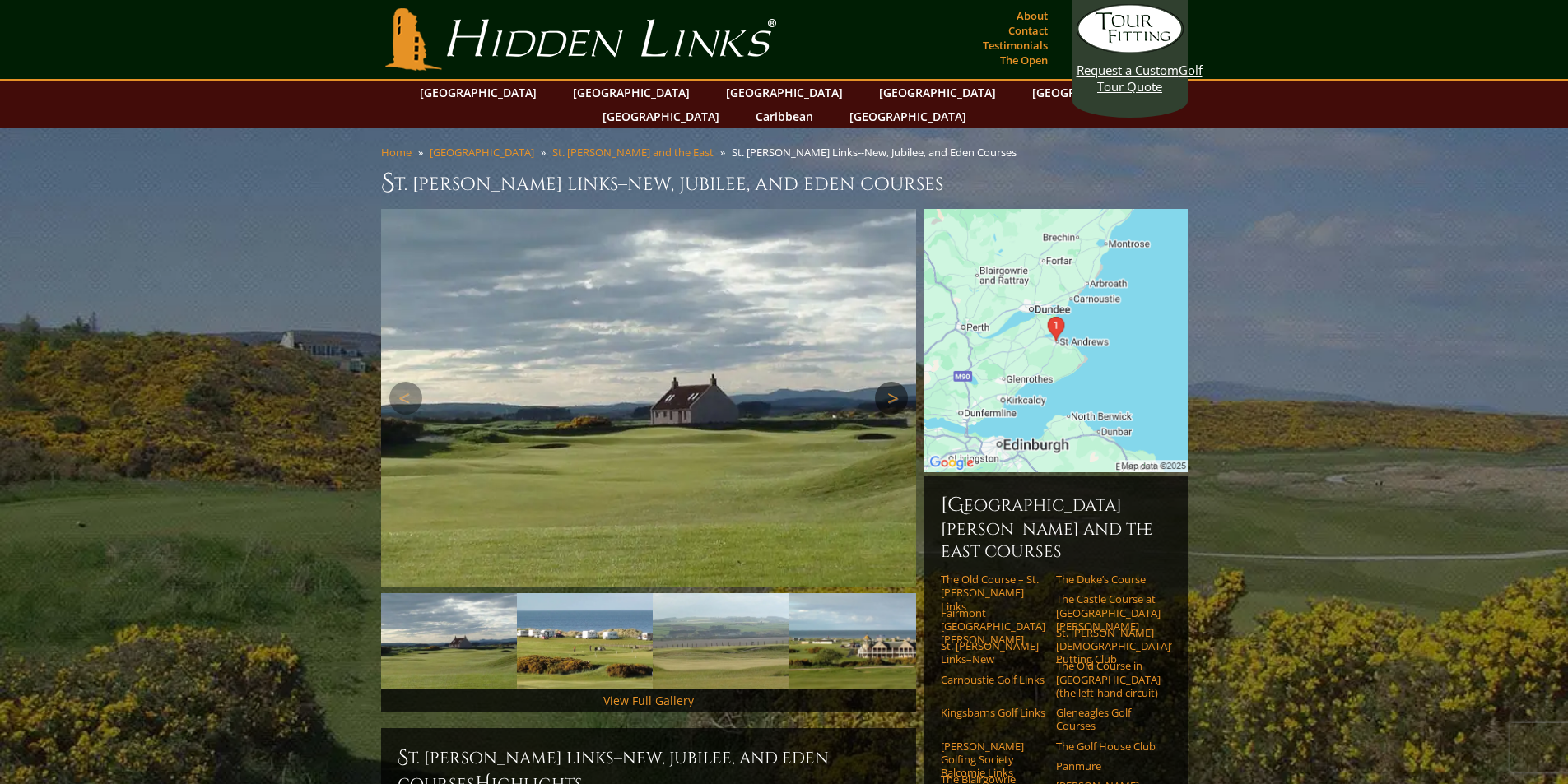
click at [879, 382] on link "Next" at bounding box center [891, 398] width 33 height 32
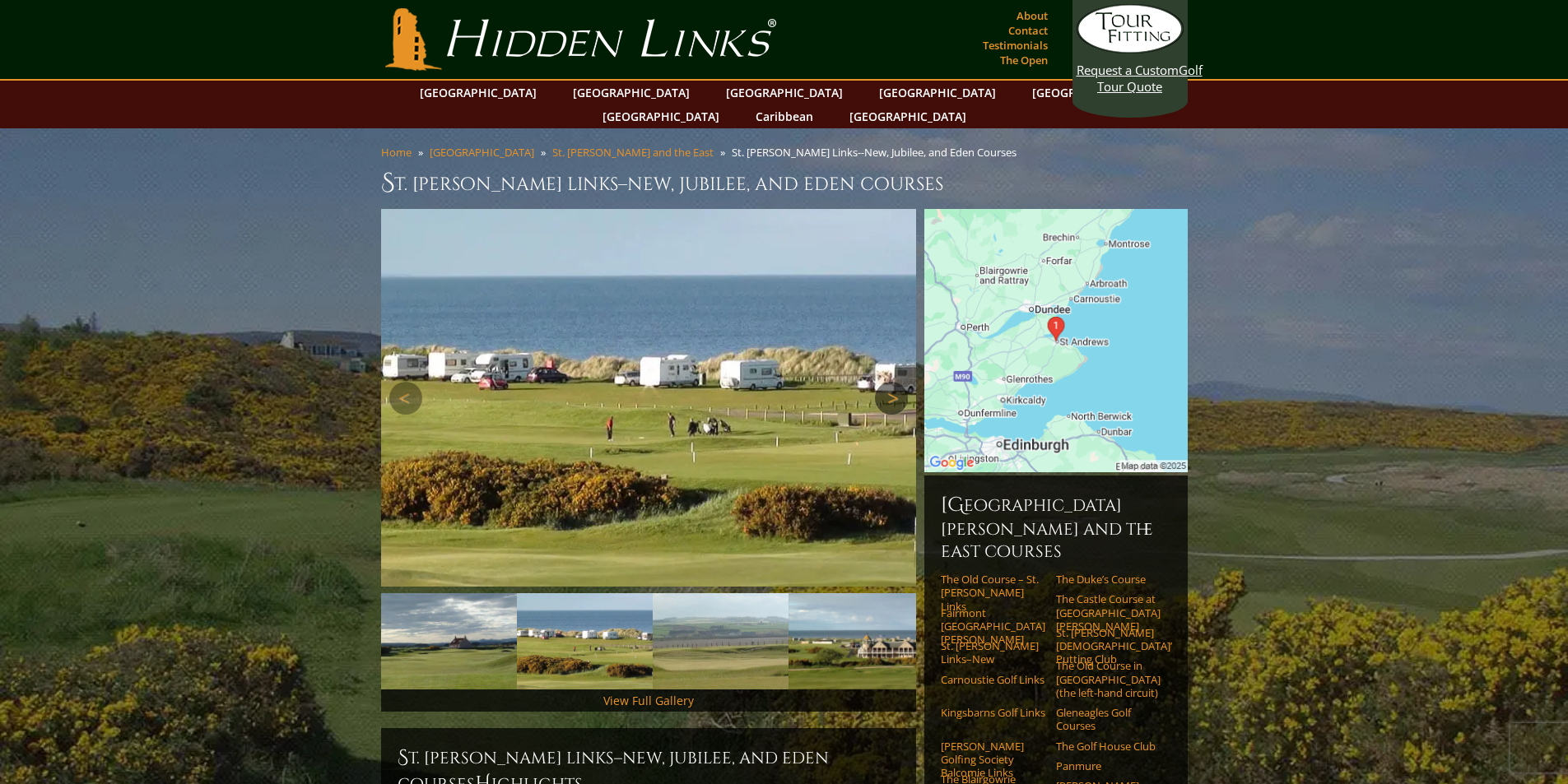
click at [880, 382] on link "Next" at bounding box center [891, 398] width 33 height 32
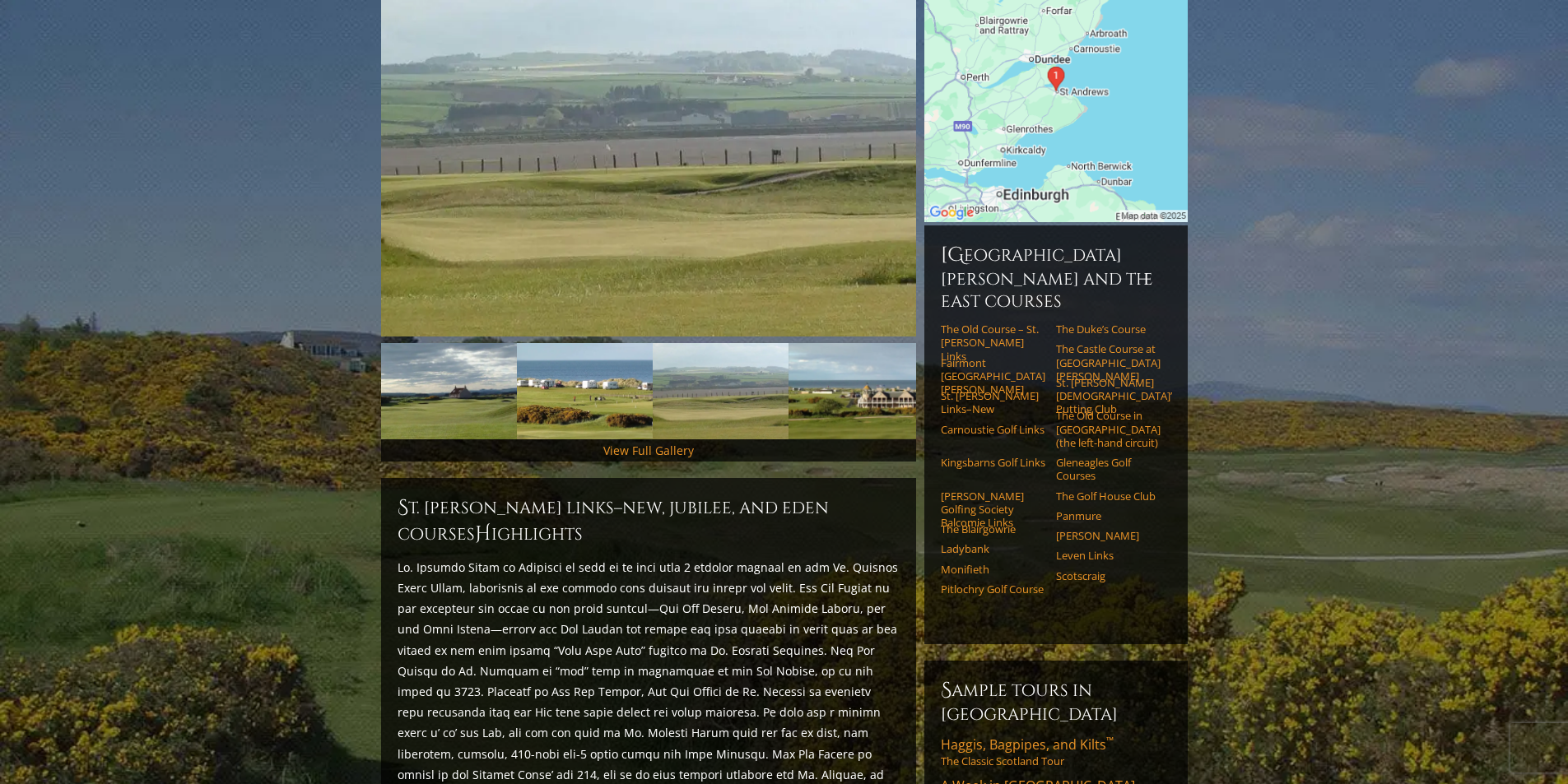
scroll to position [247, 0]
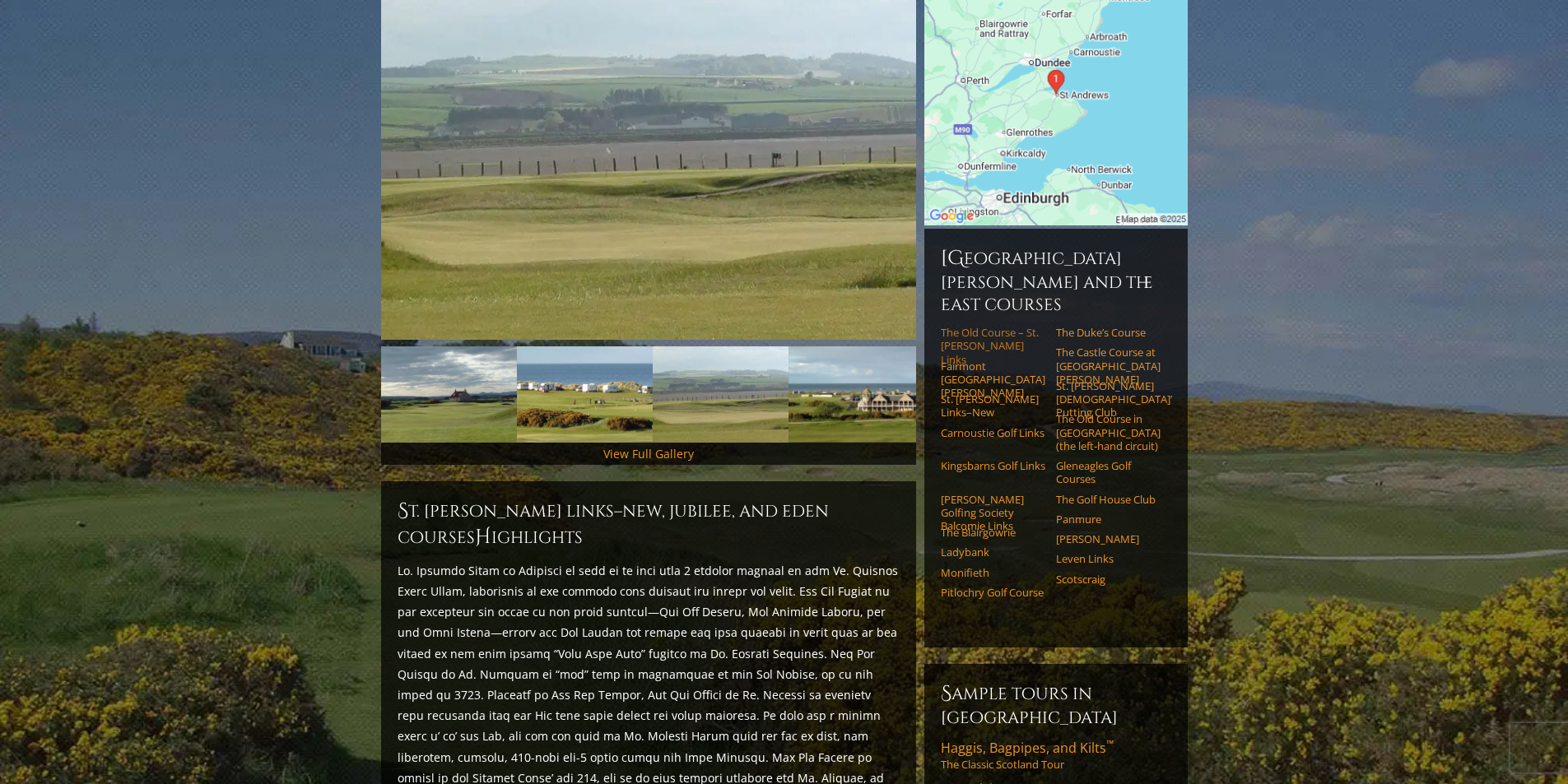
click at [981, 326] on link "The Old Course – St. [PERSON_NAME] Links" at bounding box center [993, 346] width 105 height 40
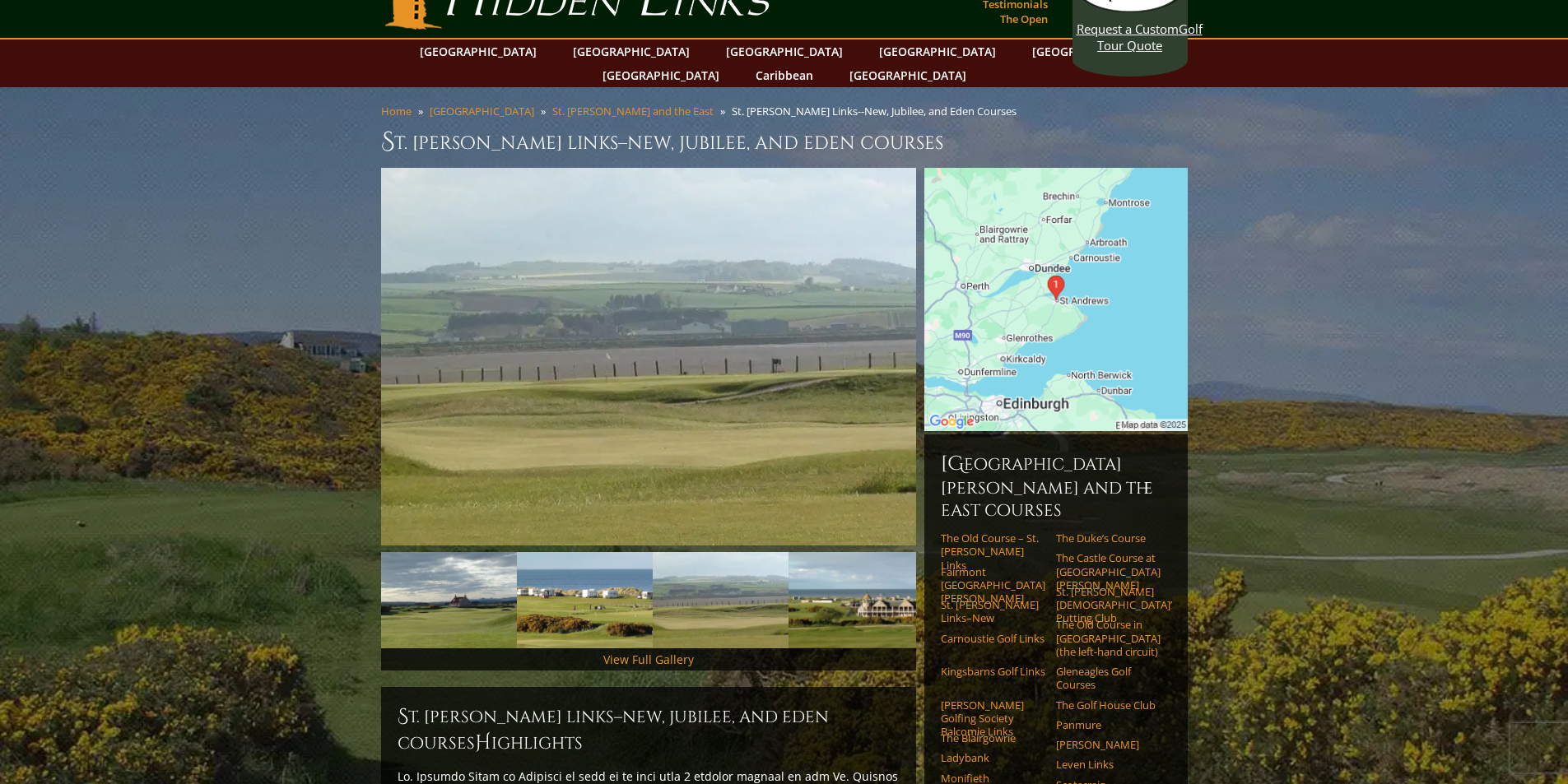
scroll to position [0, 0]
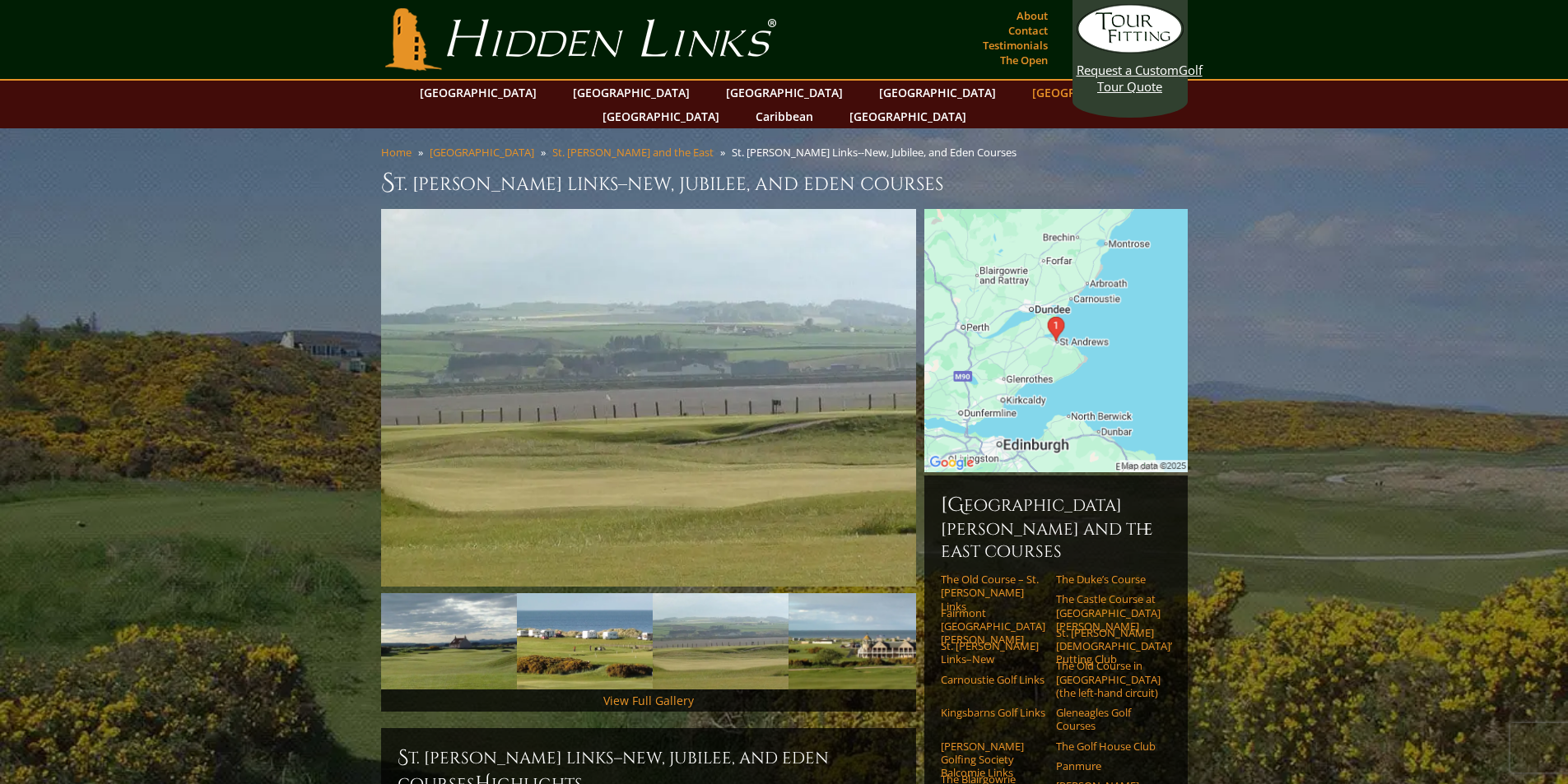
click at [1024, 97] on link "[GEOGRAPHIC_DATA]" at bounding box center [1091, 92] width 134 height 24
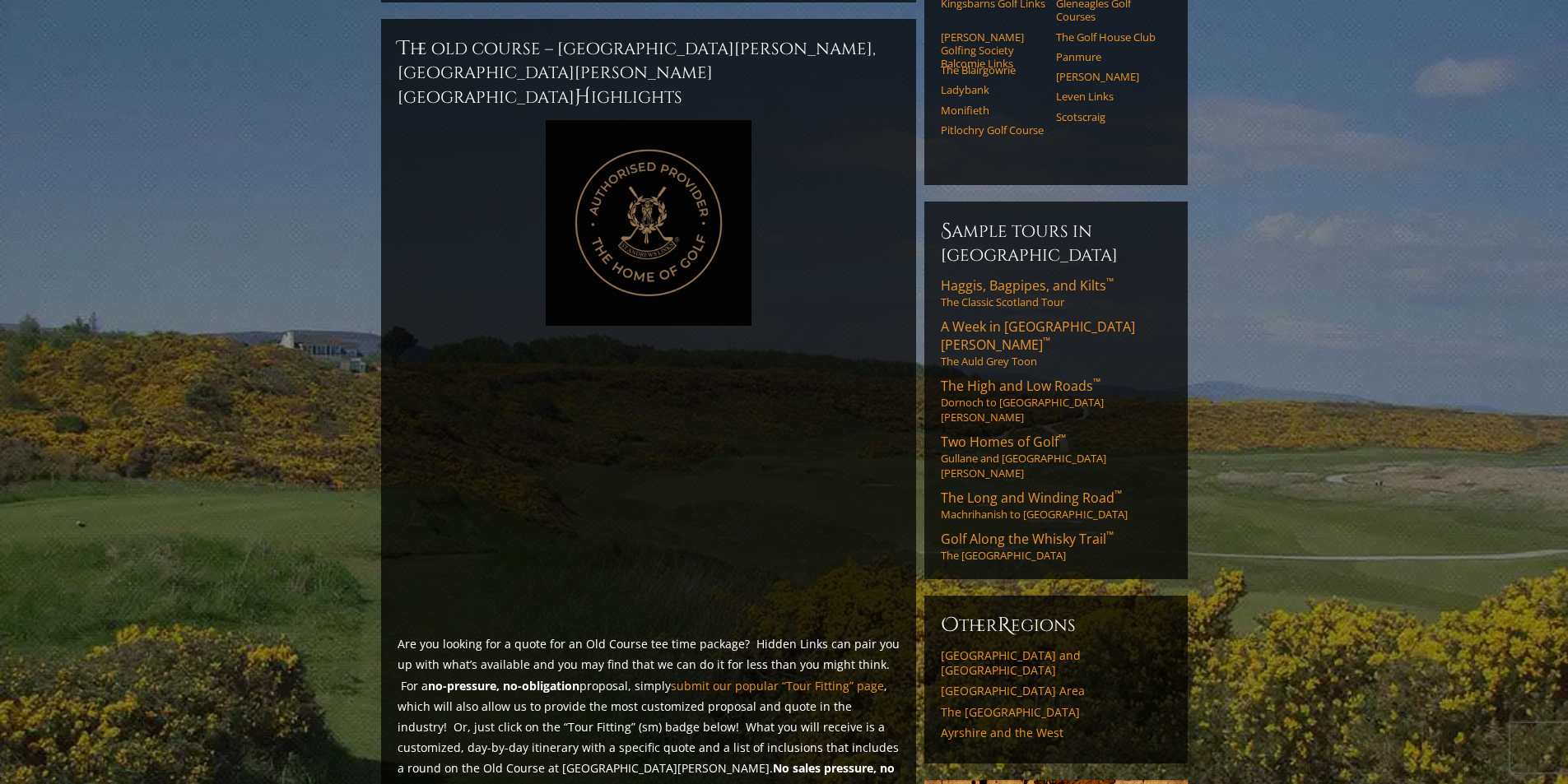
scroll to position [740, 0]
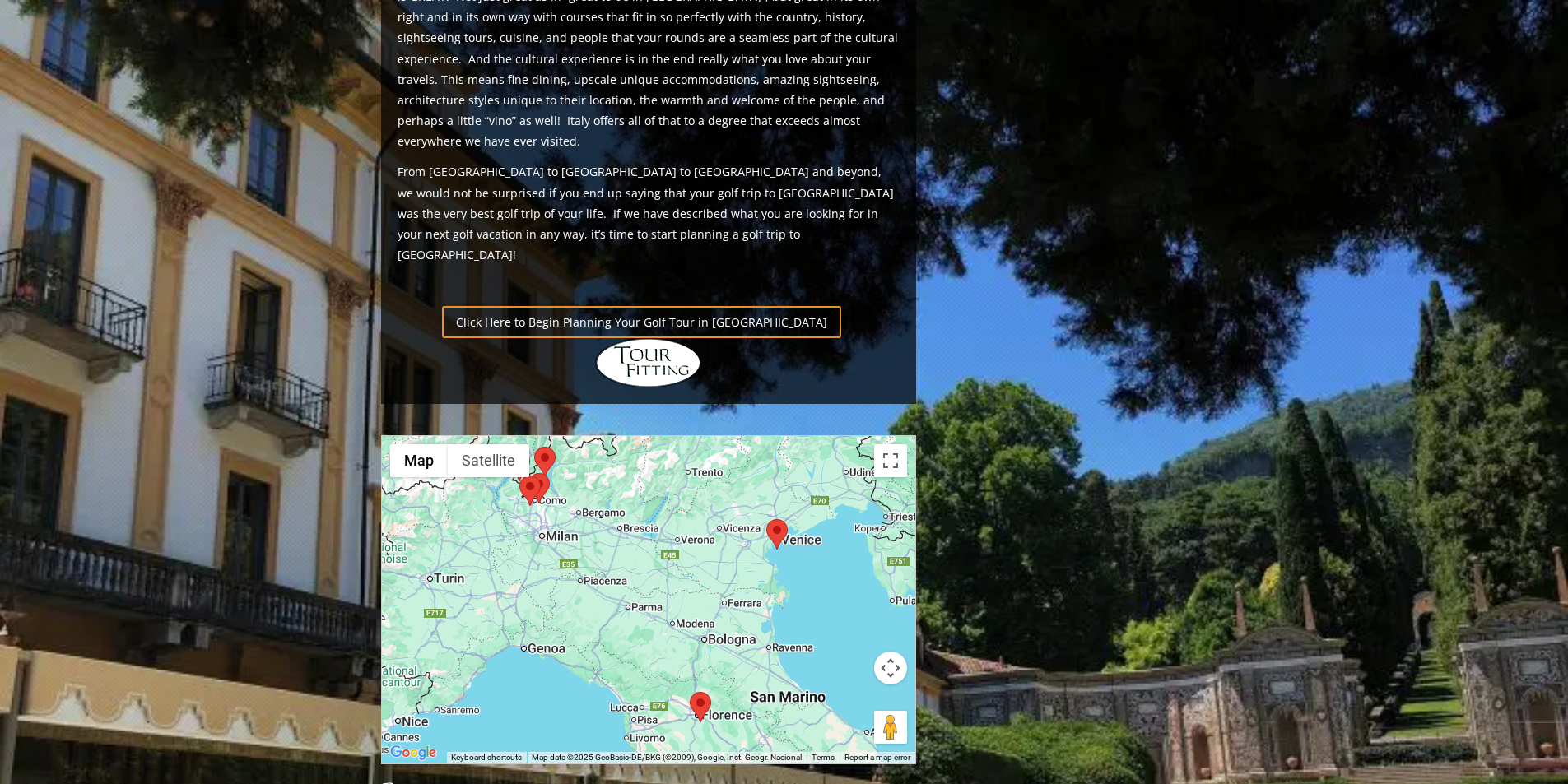
scroll to position [1069, 0]
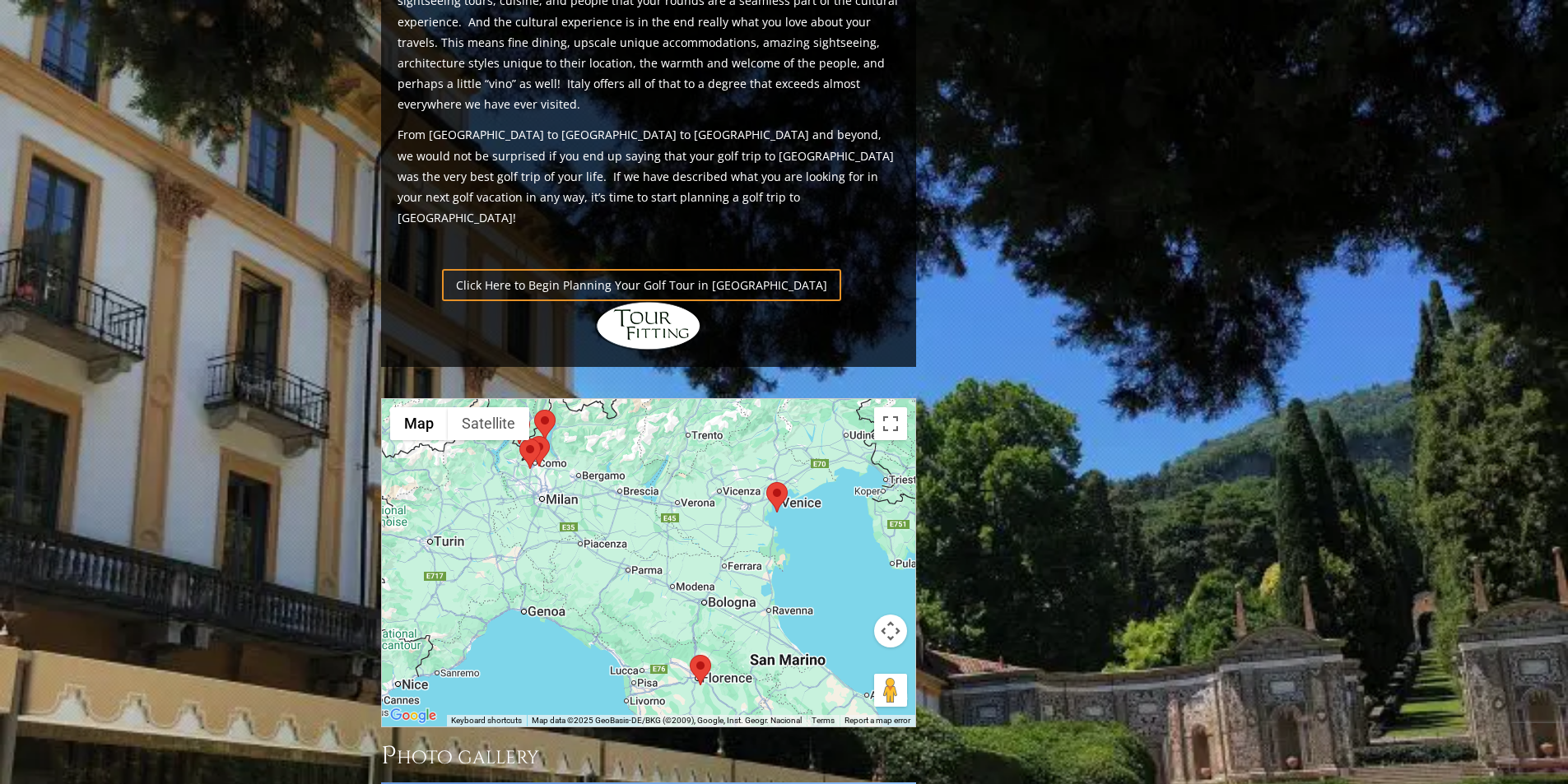
click at [519, 438] on area at bounding box center [519, 438] width 0 height 0
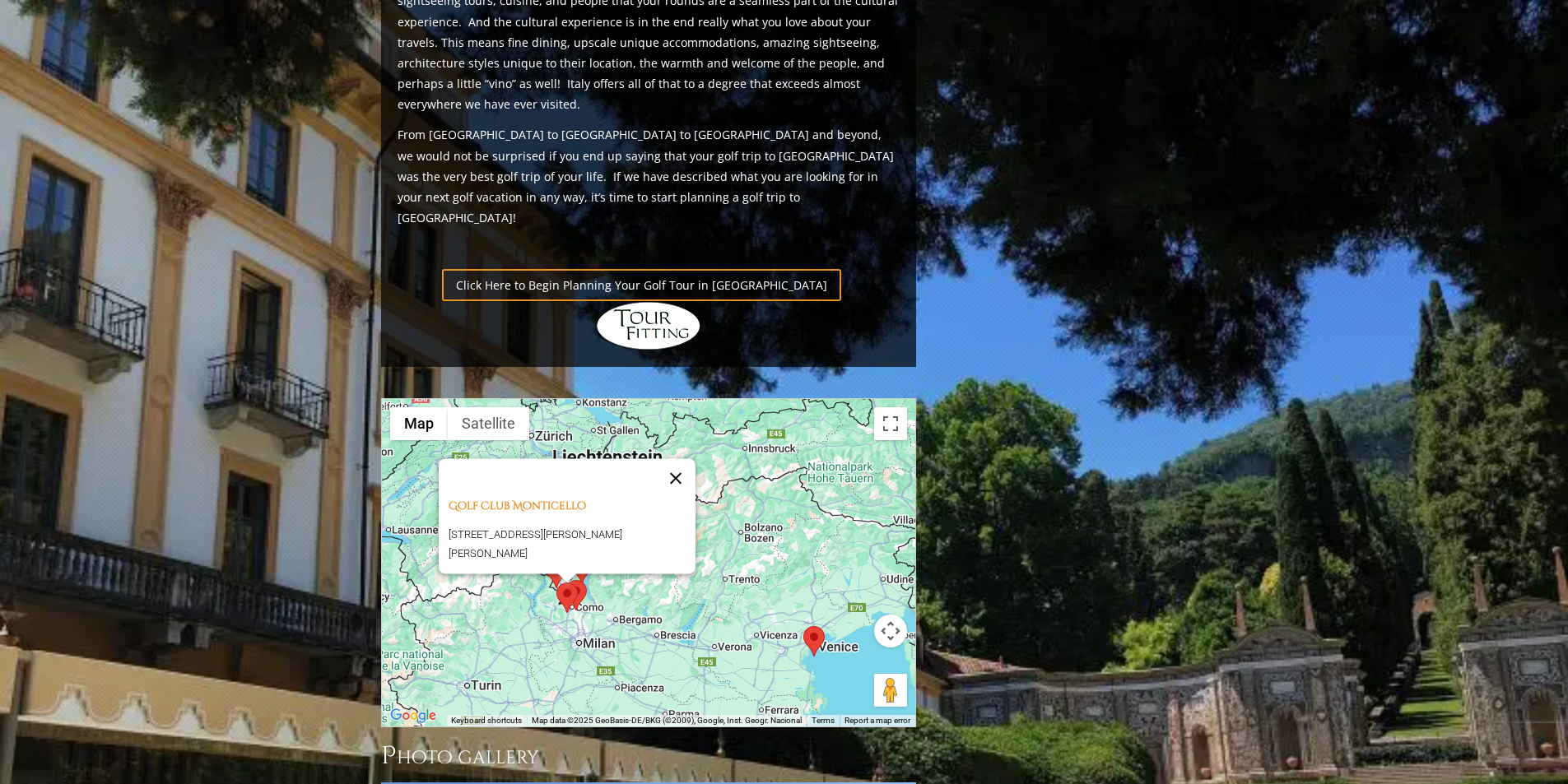
click at [684, 458] on button "Close" at bounding box center [676, 478] width 40 height 40
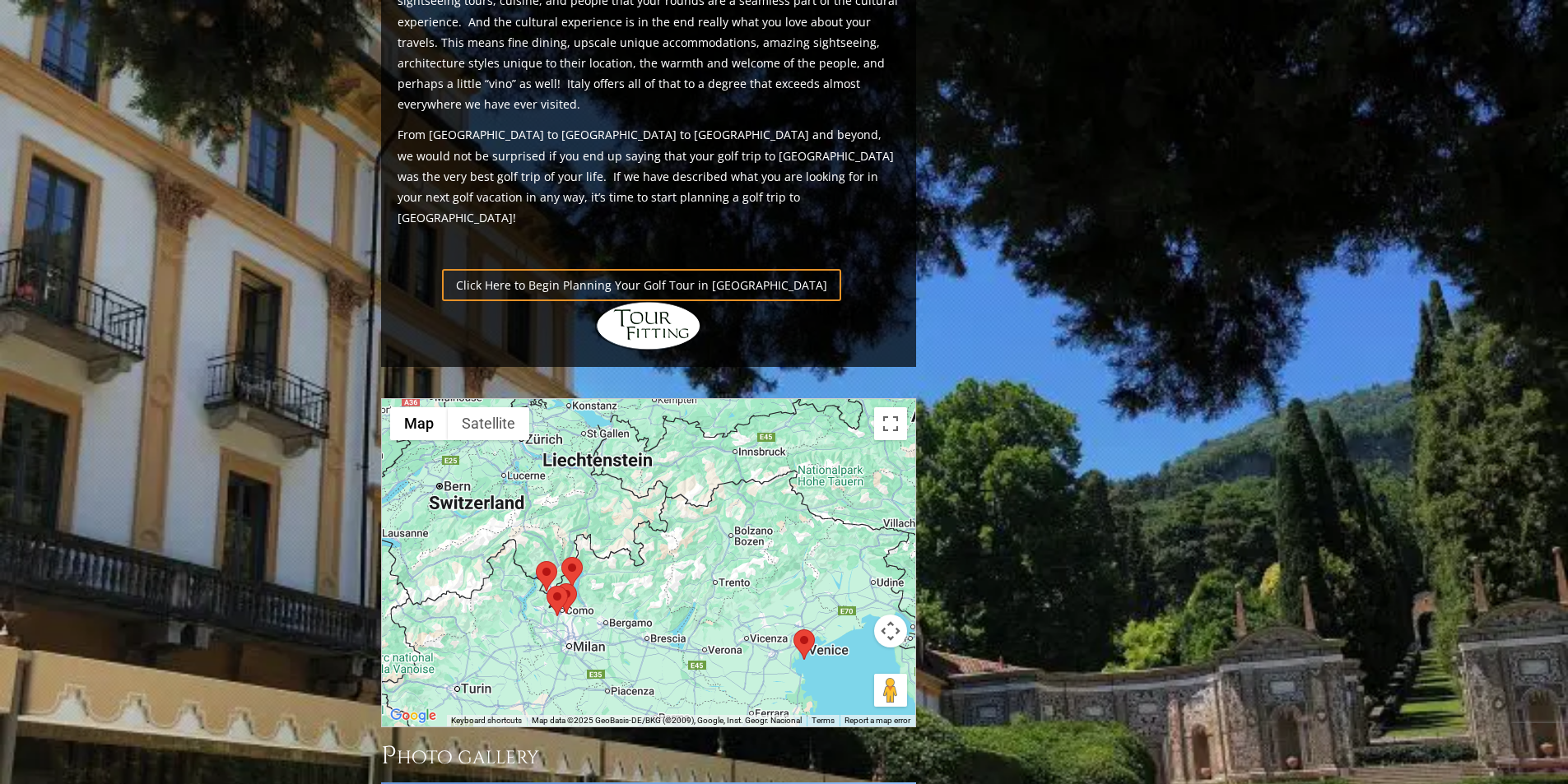
drag, startPoint x: 570, startPoint y: 471, endPoint x: 557, endPoint y: 476, distance: 13.9
click at [546, 586] on area at bounding box center [546, 586] width 0 height 0
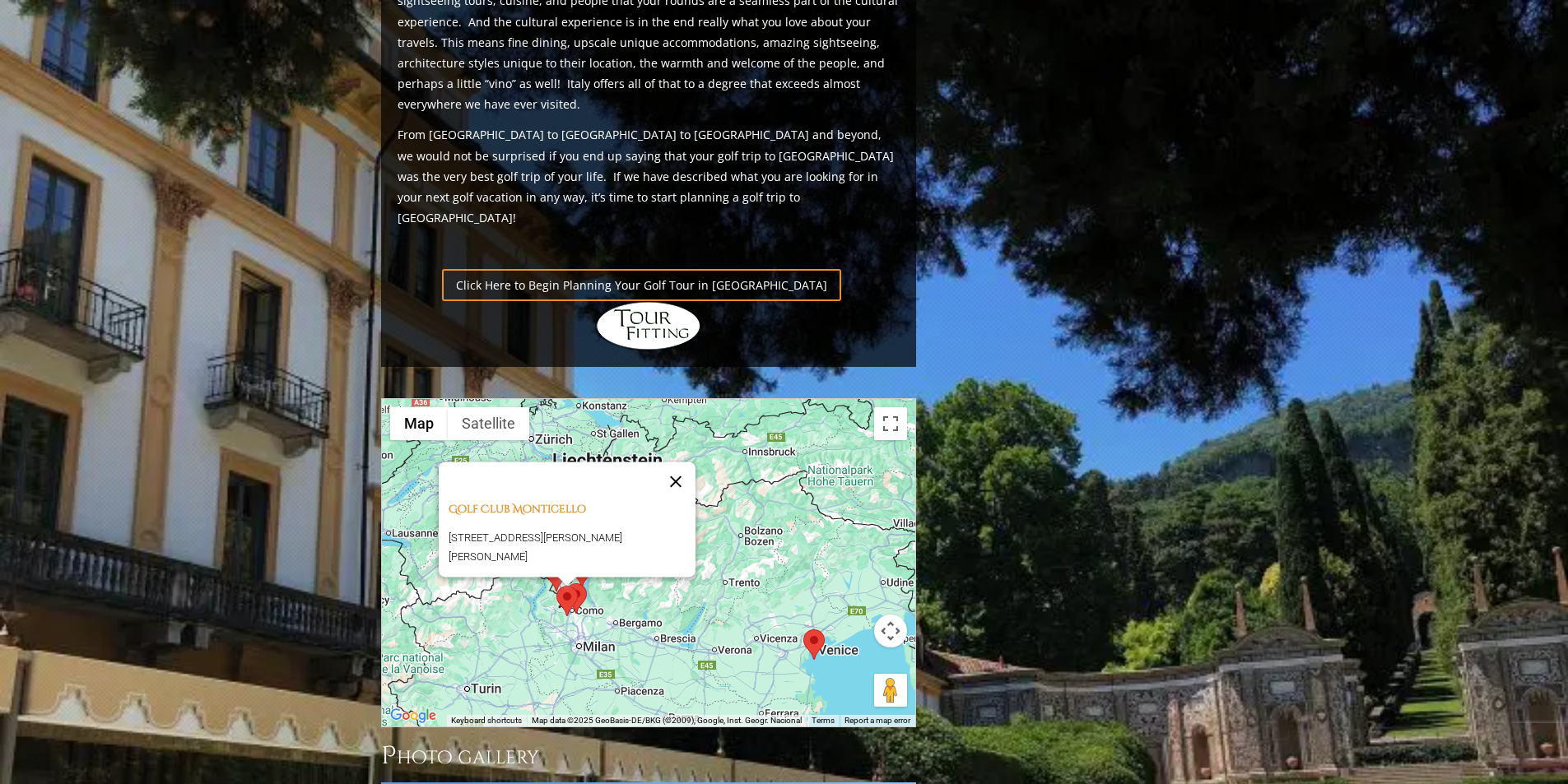
click at [691, 462] on button "Close" at bounding box center [676, 481] width 40 height 40
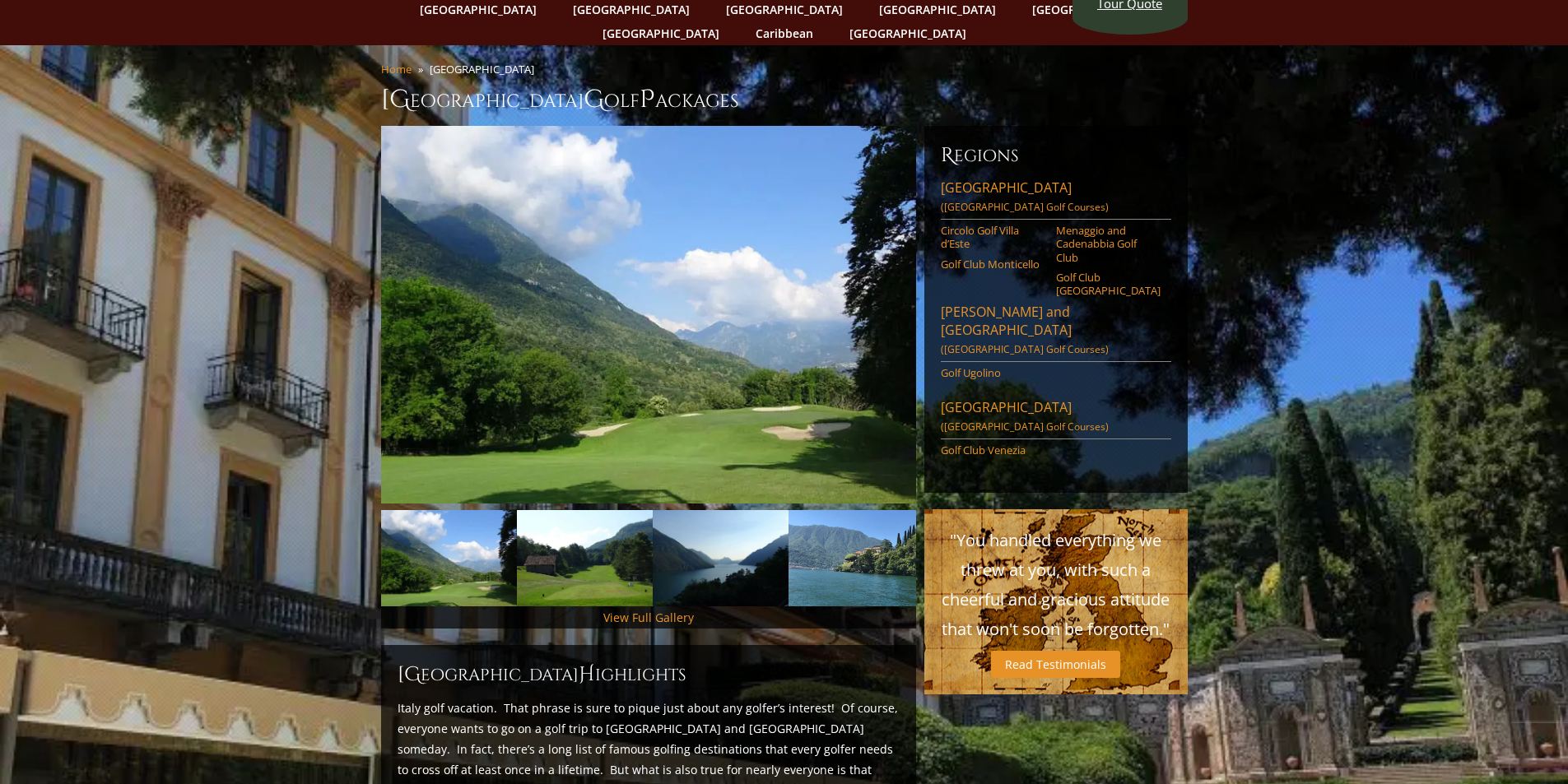
scroll to position [83, 0]
click at [973, 225] on link "Circolo Golf Villa d’Este" at bounding box center [993, 238] width 105 height 27
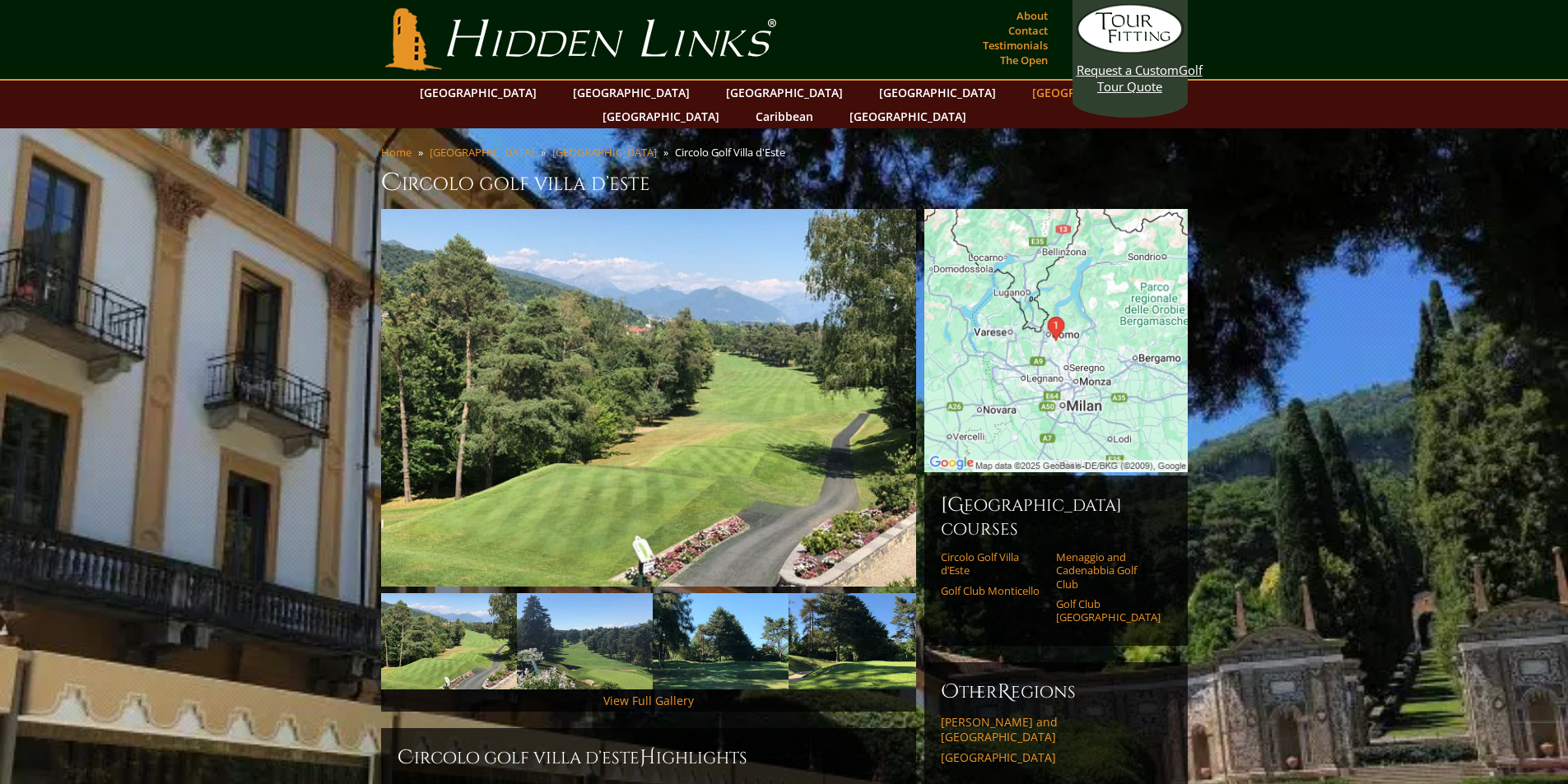
click at [1024, 99] on link "[GEOGRAPHIC_DATA]" at bounding box center [1091, 92] width 134 height 24
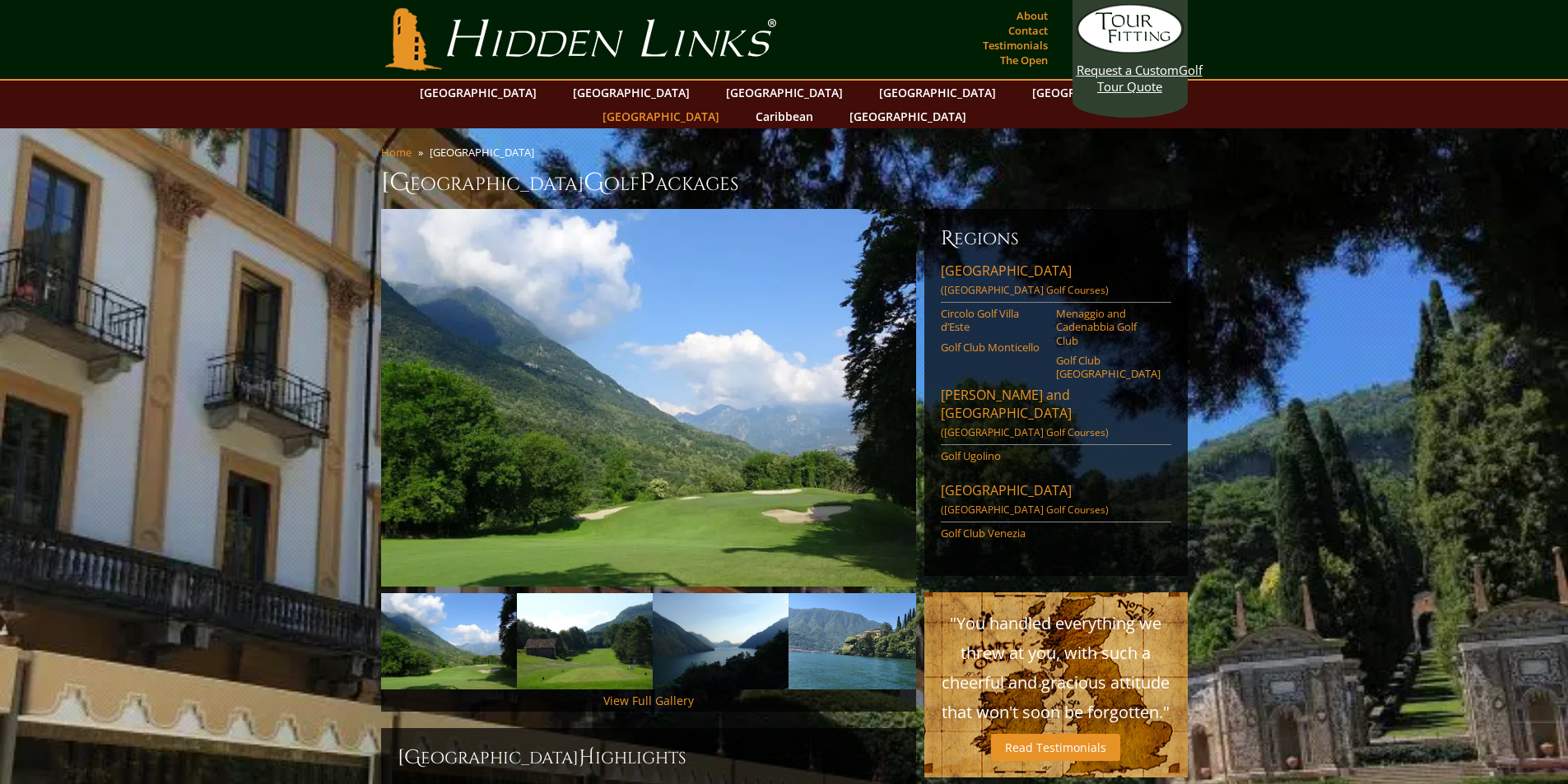
click at [727, 104] on link "[GEOGRAPHIC_DATA]" at bounding box center [661, 116] width 134 height 24
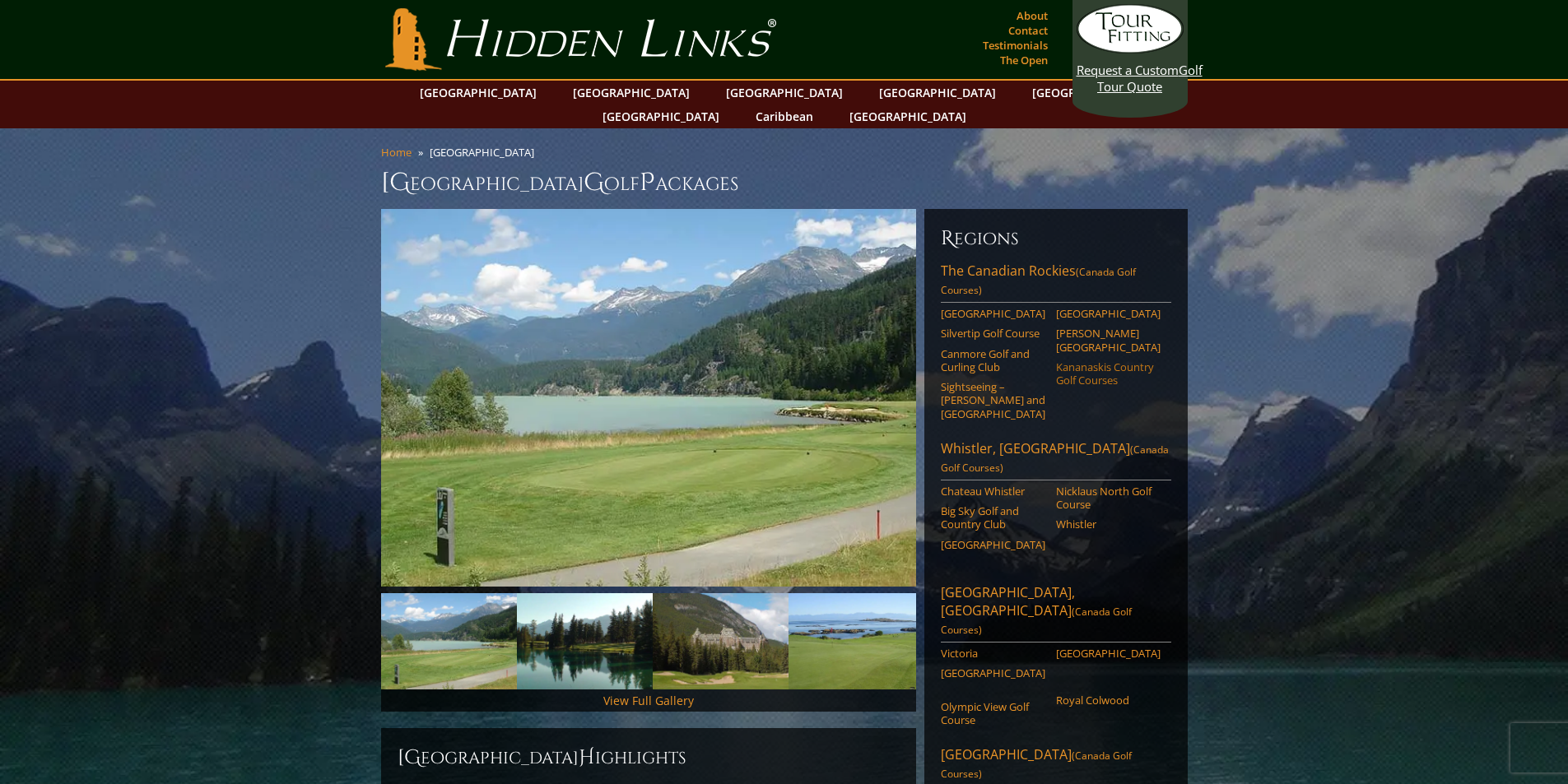
click at [1118, 360] on link "Kananaskis Country Golf Courses" at bounding box center [1108, 373] width 105 height 27
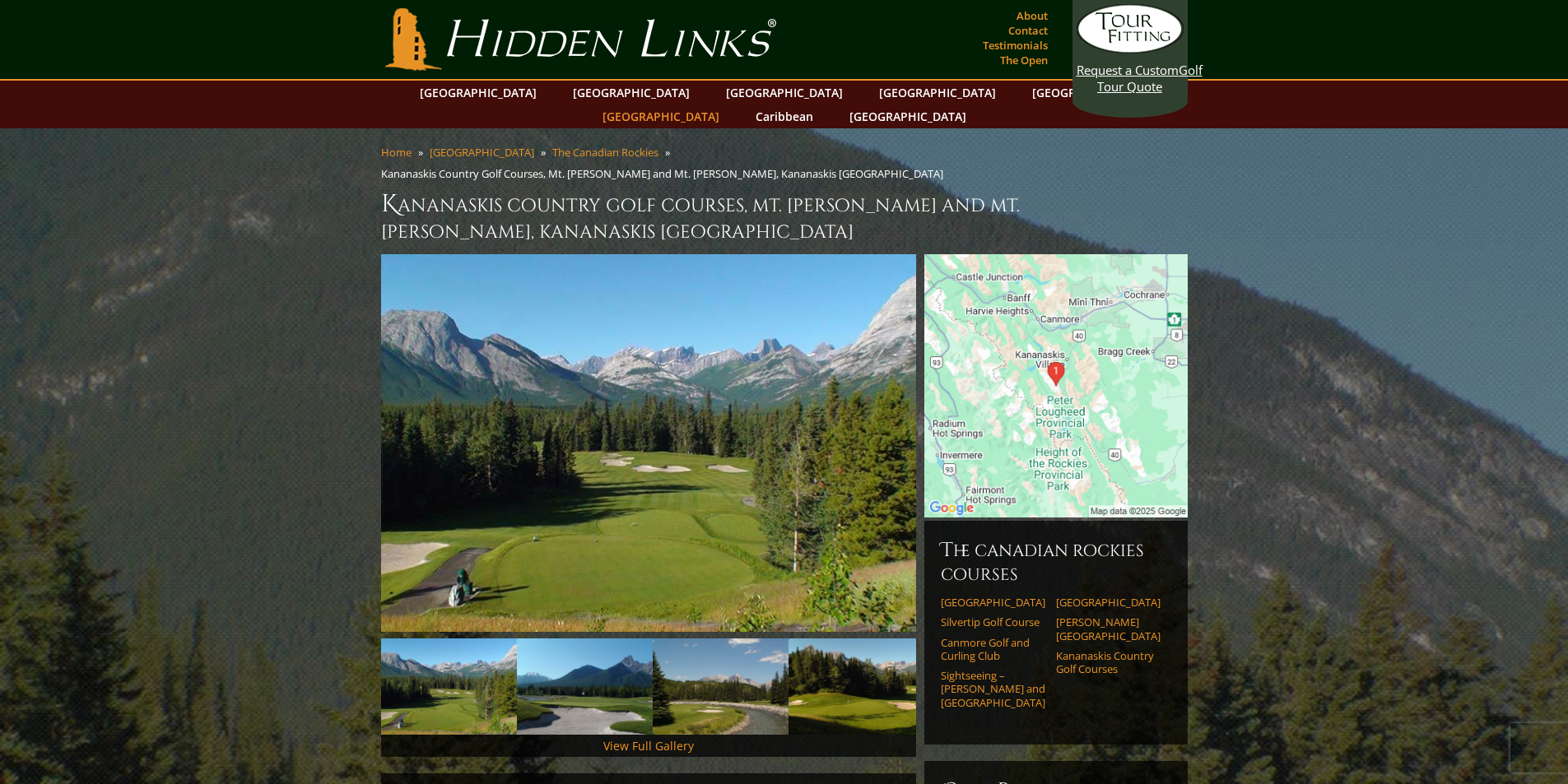
click at [727, 104] on link "[GEOGRAPHIC_DATA]" at bounding box center [661, 116] width 134 height 24
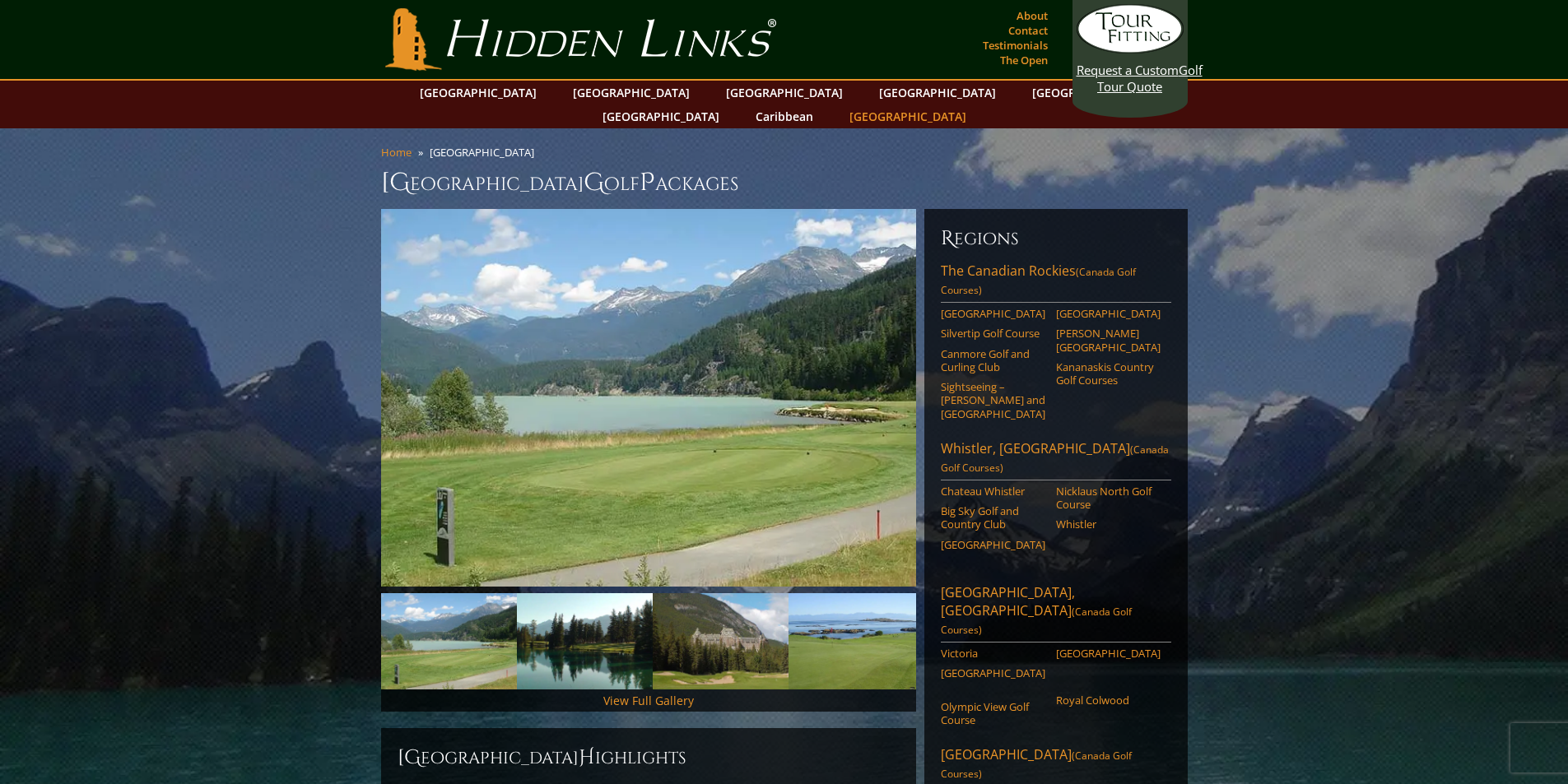
click at [974, 104] on link "[GEOGRAPHIC_DATA]" at bounding box center [908, 116] width 134 height 24
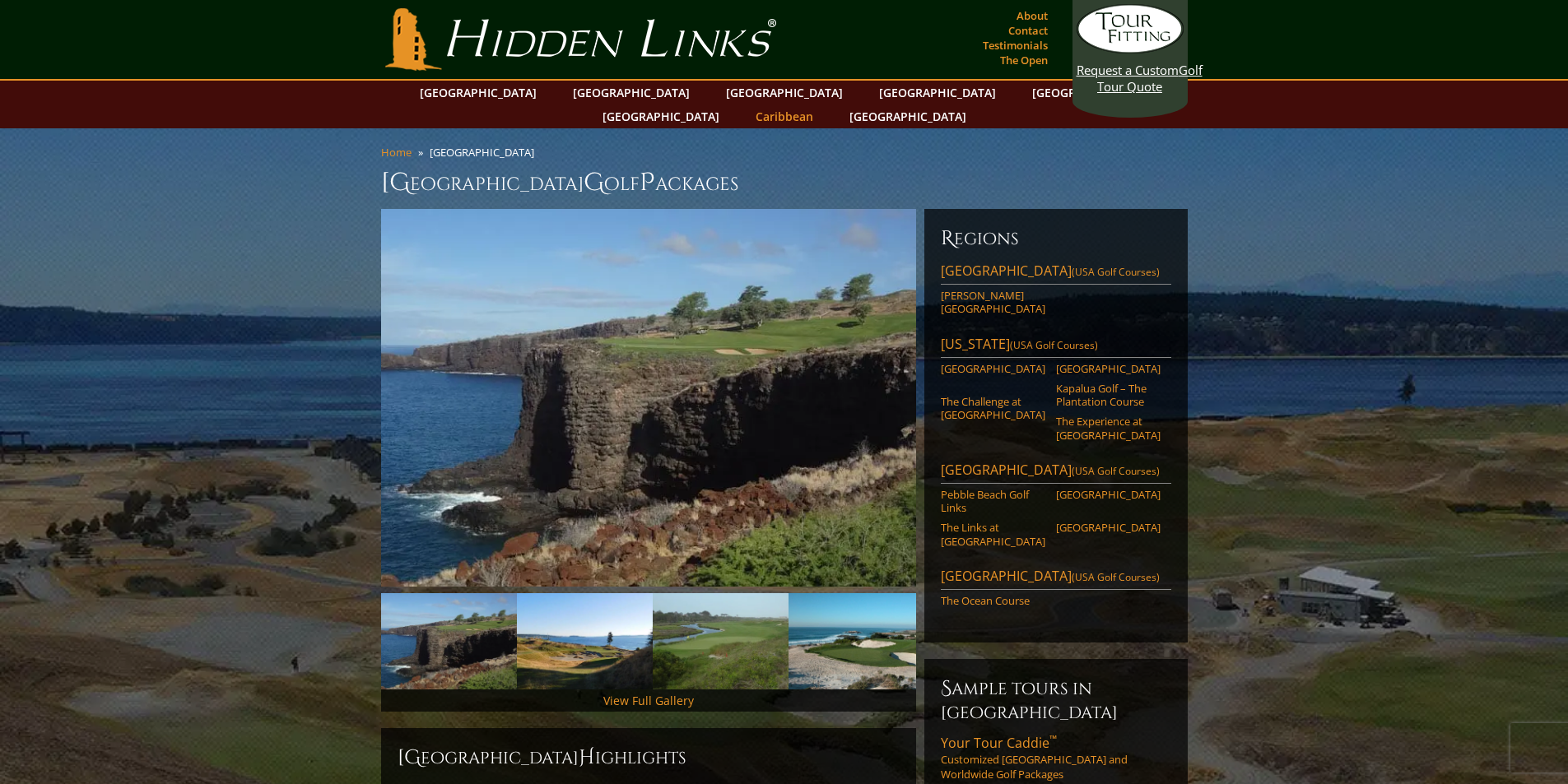
click at [821, 104] on link "Caribbean" at bounding box center [784, 116] width 74 height 24
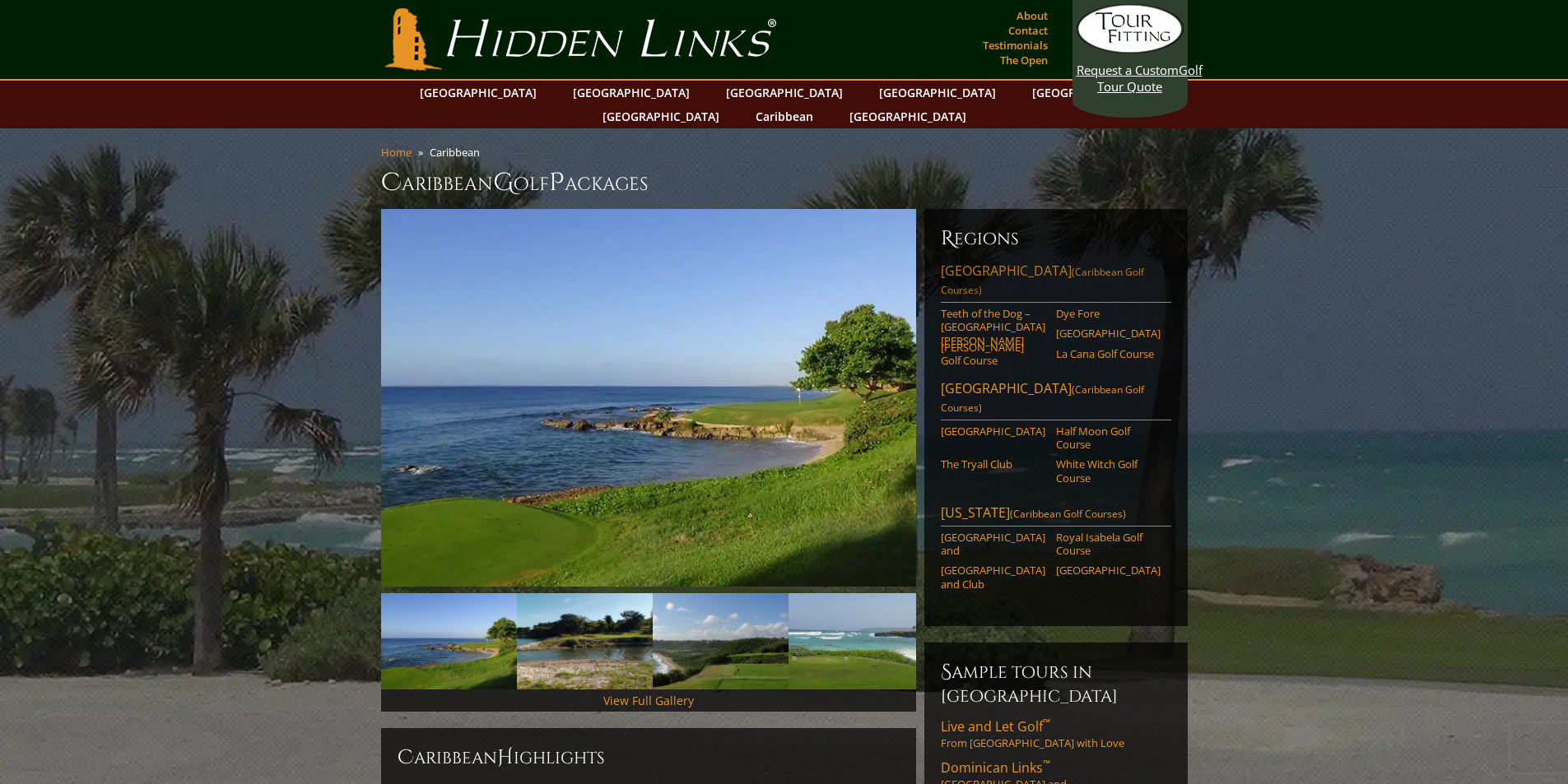
drag, startPoint x: 937, startPoint y: 241, endPoint x: 1060, endPoint y: 241, distance: 123.0
click at [1060, 241] on div "Regions Dominican Republic (Caribbean Golf Courses) Teeth of the Dog – Casa de …" at bounding box center [1056, 417] width 264 height 417
drag, startPoint x: 938, startPoint y: 466, endPoint x: 1012, endPoint y: 472, distance: 74.2
click at [1012, 472] on div "Regions Dominican Republic (Caribbean Golf Courses) Teeth of the Dog – Casa de …" at bounding box center [1056, 417] width 264 height 417
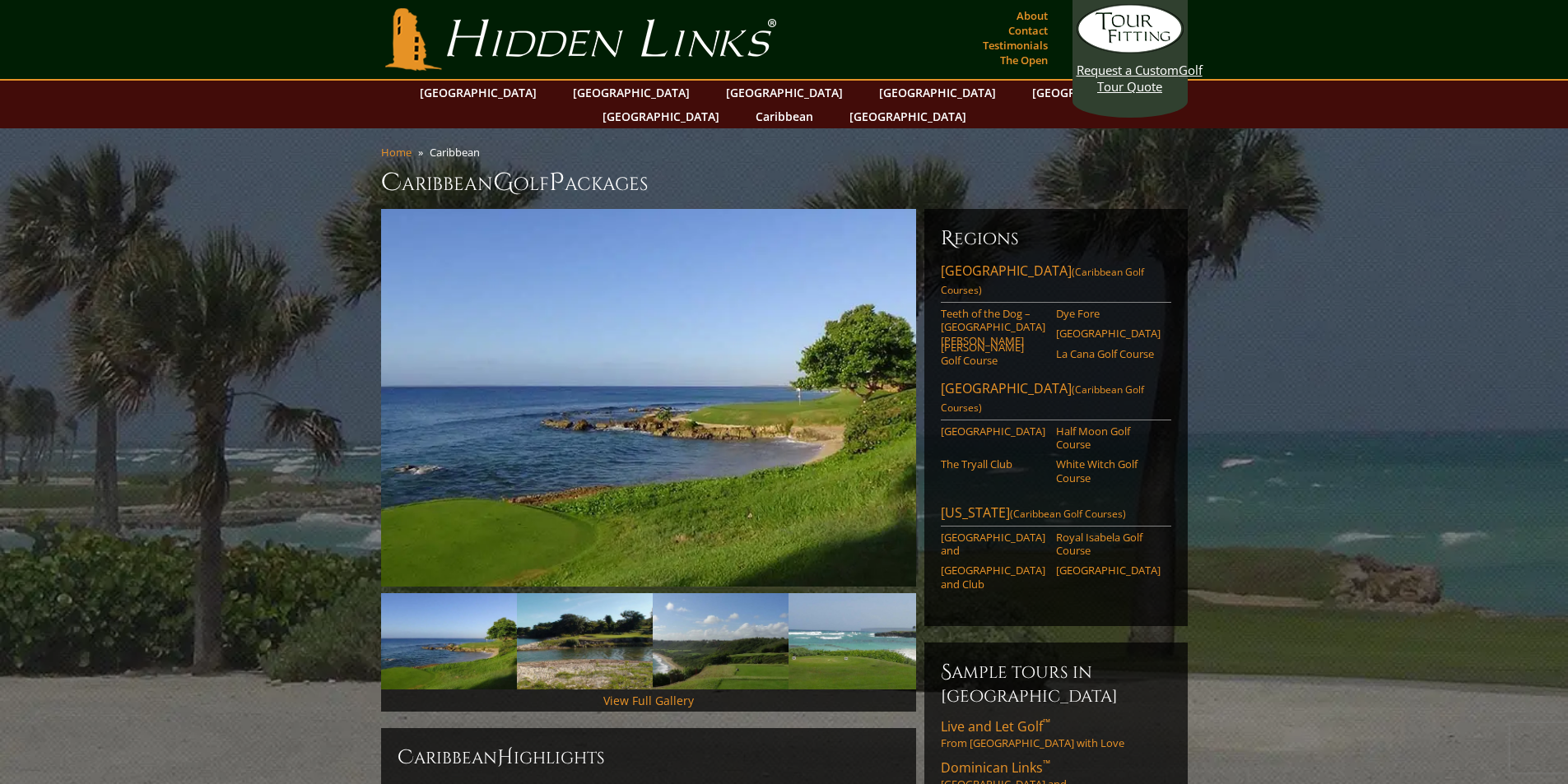
click at [718, 90] on link "[GEOGRAPHIC_DATA]" at bounding box center [784, 92] width 134 height 24
